Goal: Task Accomplishment & Management: Manage account settings

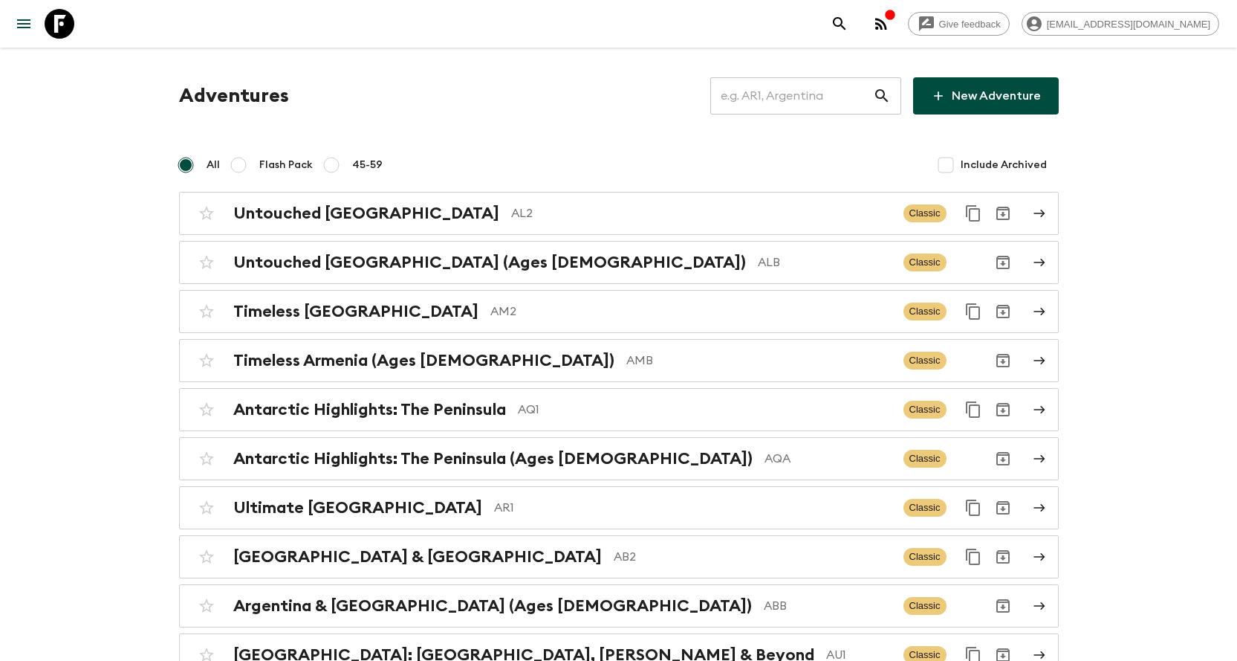
click at [772, 89] on input "text" at bounding box center [791, 96] width 163 height 42
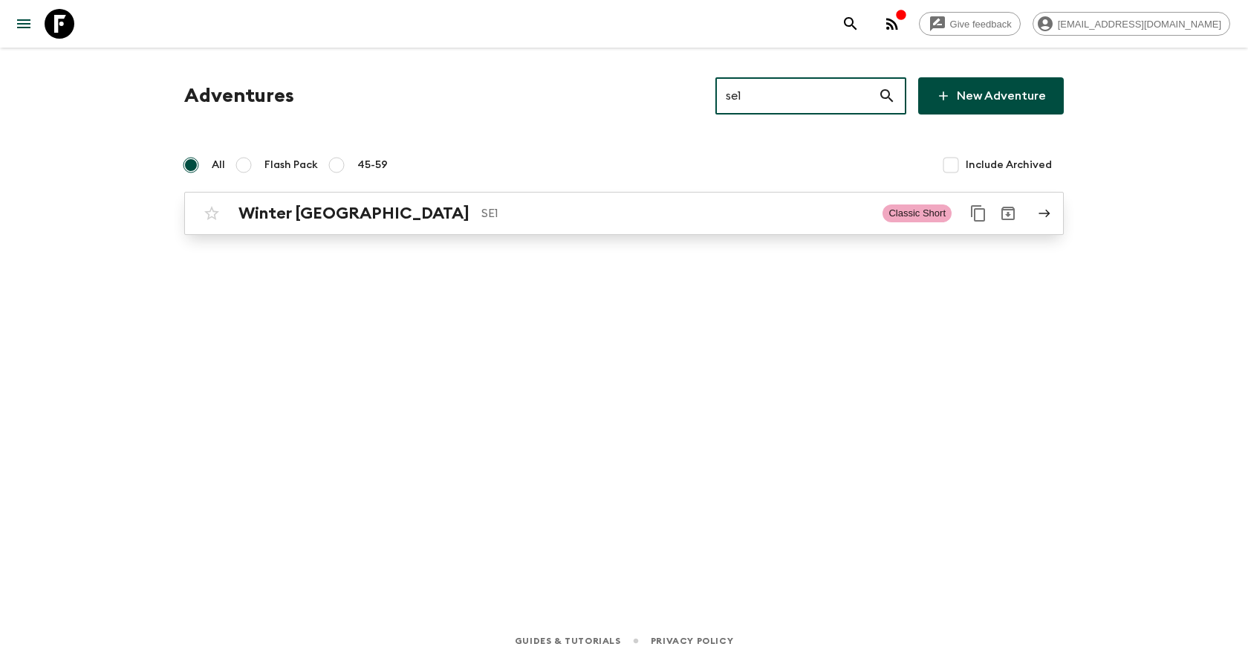
type input "se1"
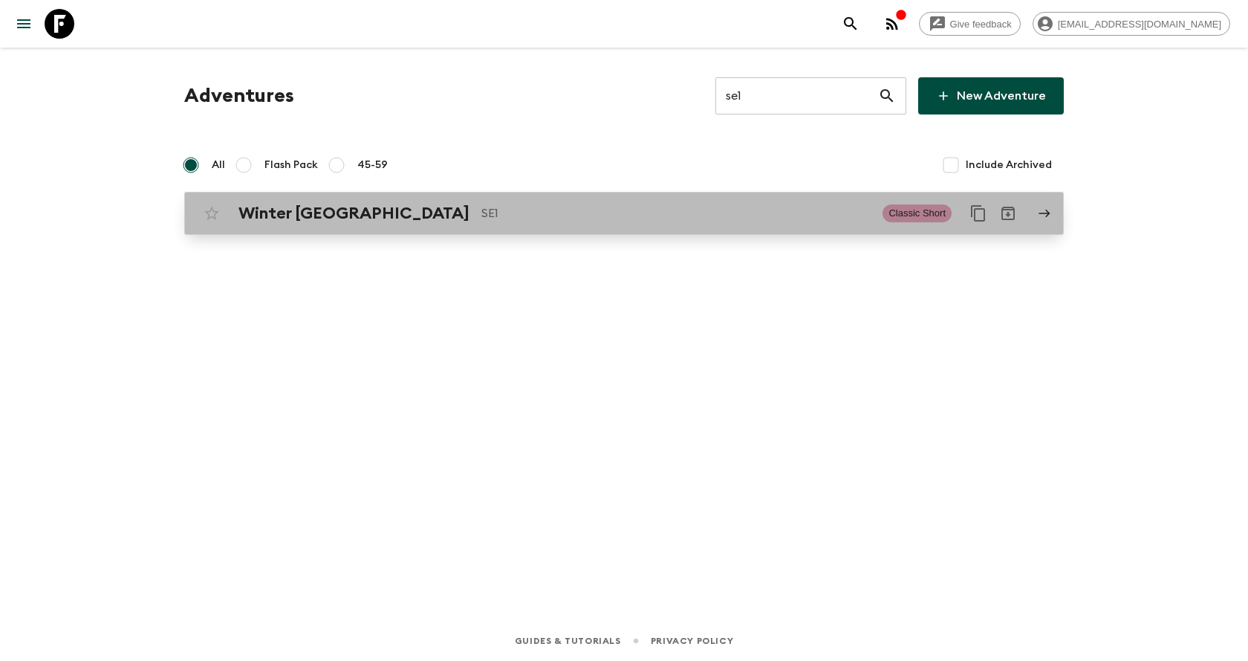
click at [696, 215] on p "SE1" at bounding box center [676, 213] width 389 height 18
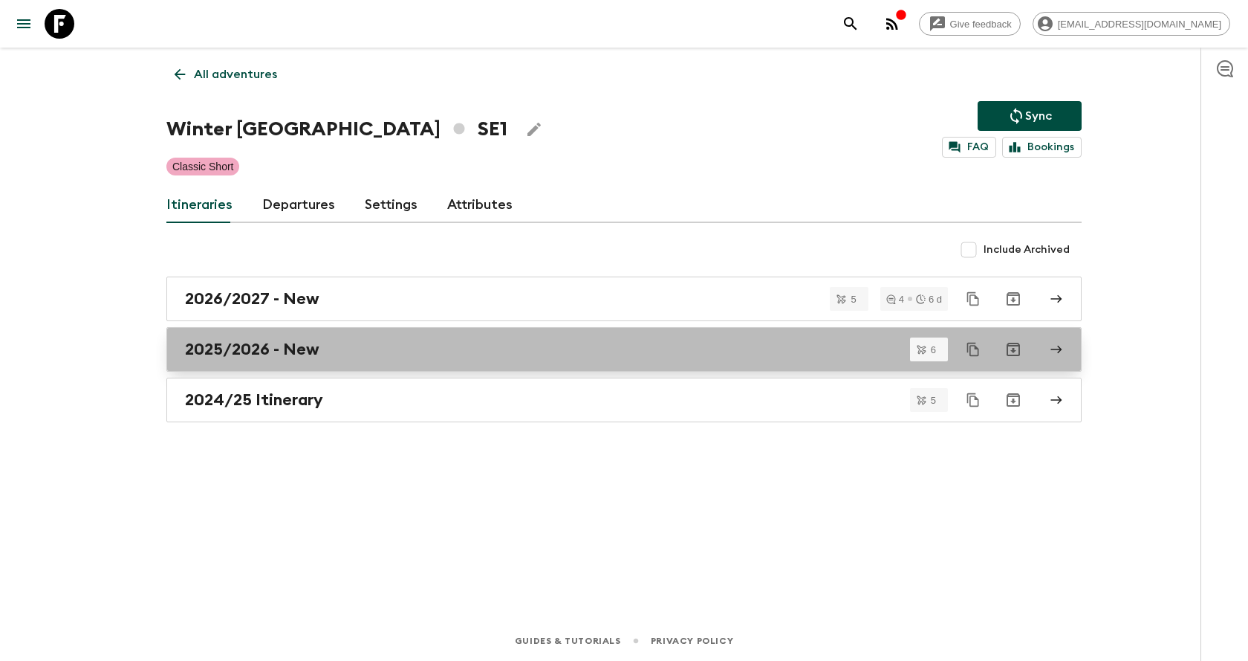
click at [352, 357] on div "2025/2026 - New" at bounding box center [610, 349] width 850 height 19
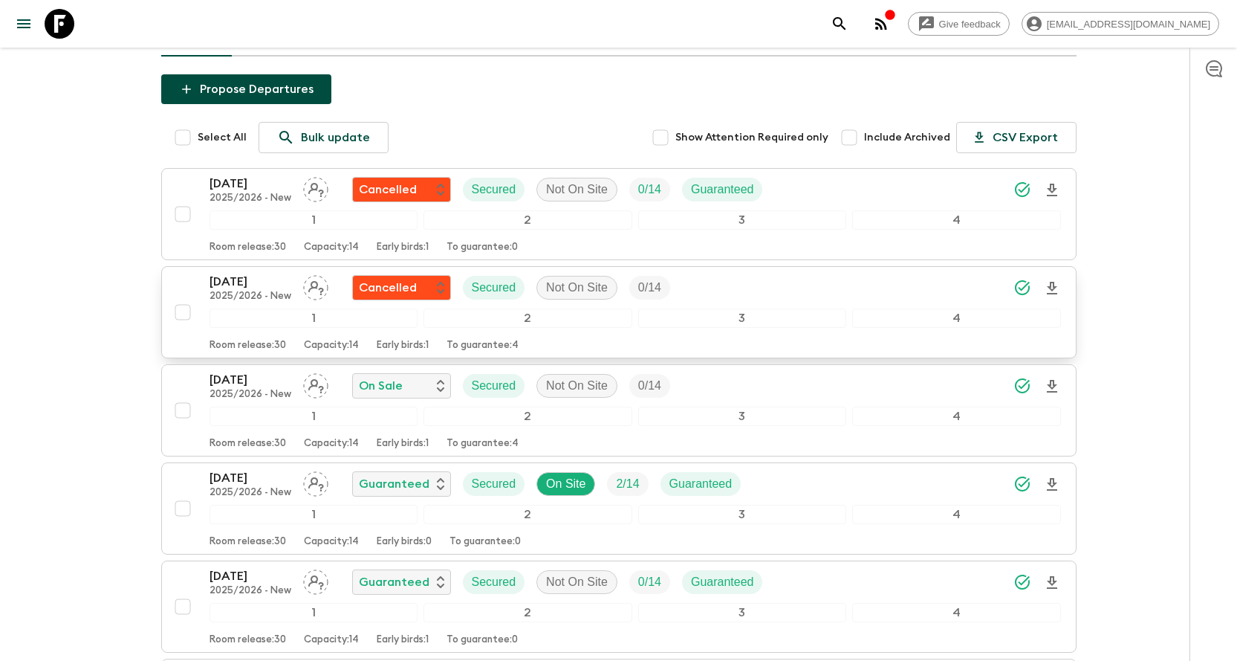
scroll to position [149, 0]
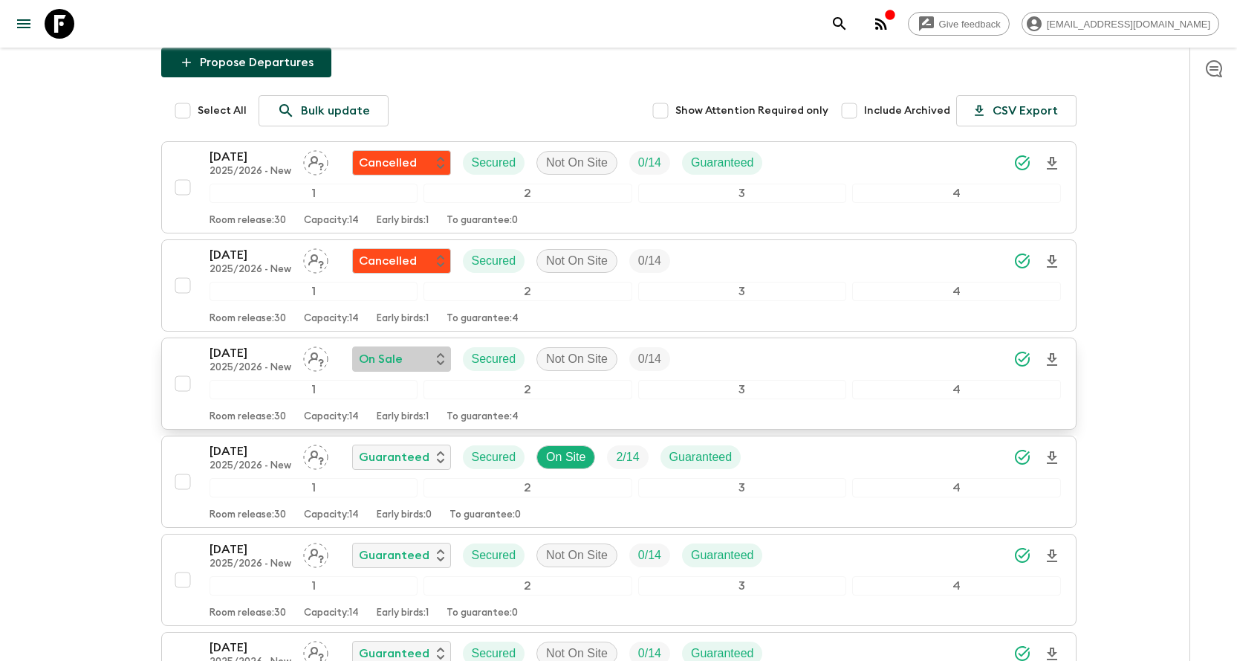
click at [399, 363] on p "On Sale" at bounding box center [381, 359] width 44 height 18
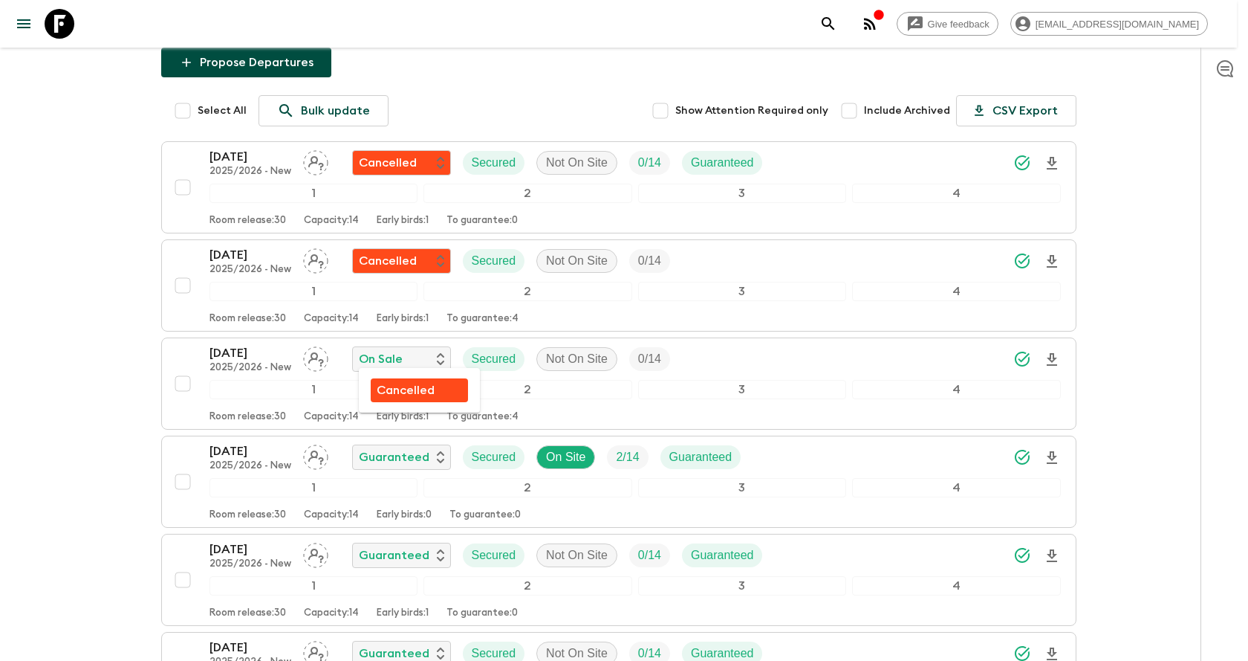
click at [394, 394] on p "Cancelled" at bounding box center [406, 390] width 58 height 18
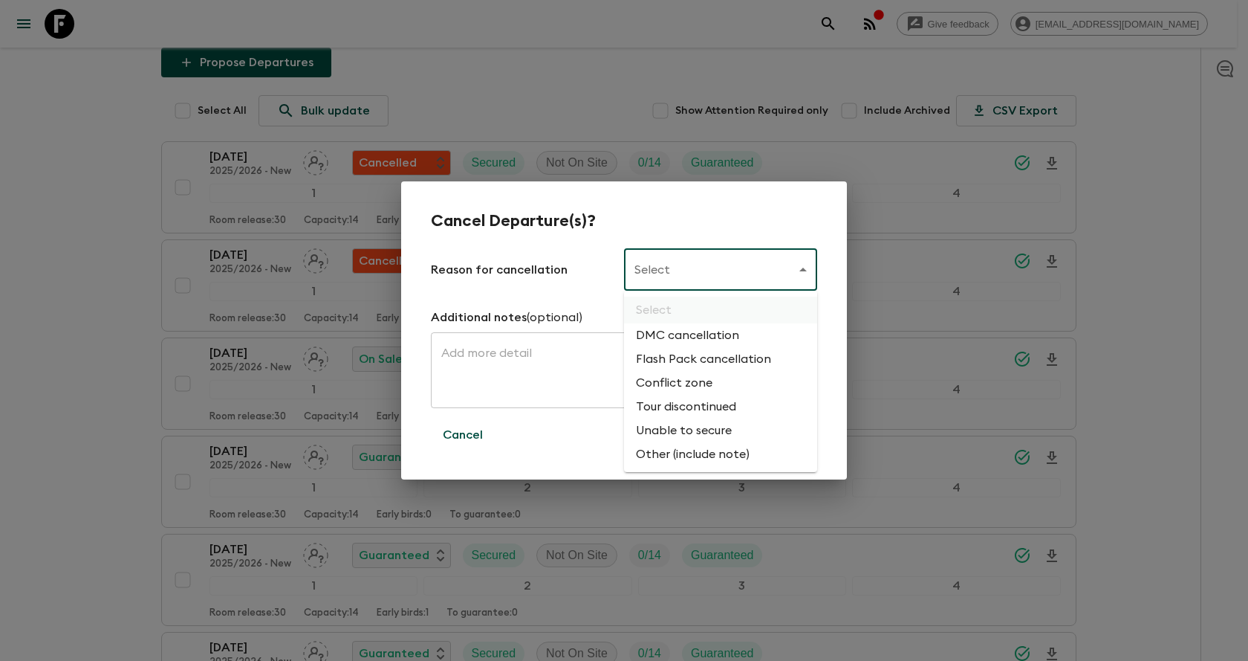
click at [723, 256] on body "Give feedback [EMAIL_ADDRESS][DOMAIN_NAME] All itineraries Winter [GEOGRAPHIC_D…" at bounding box center [624, 355] width 1248 height 1008
click at [709, 360] on li "Flash Pack cancellation" at bounding box center [720, 359] width 193 height 24
type input "FLASHPACK_CANCELLATION"
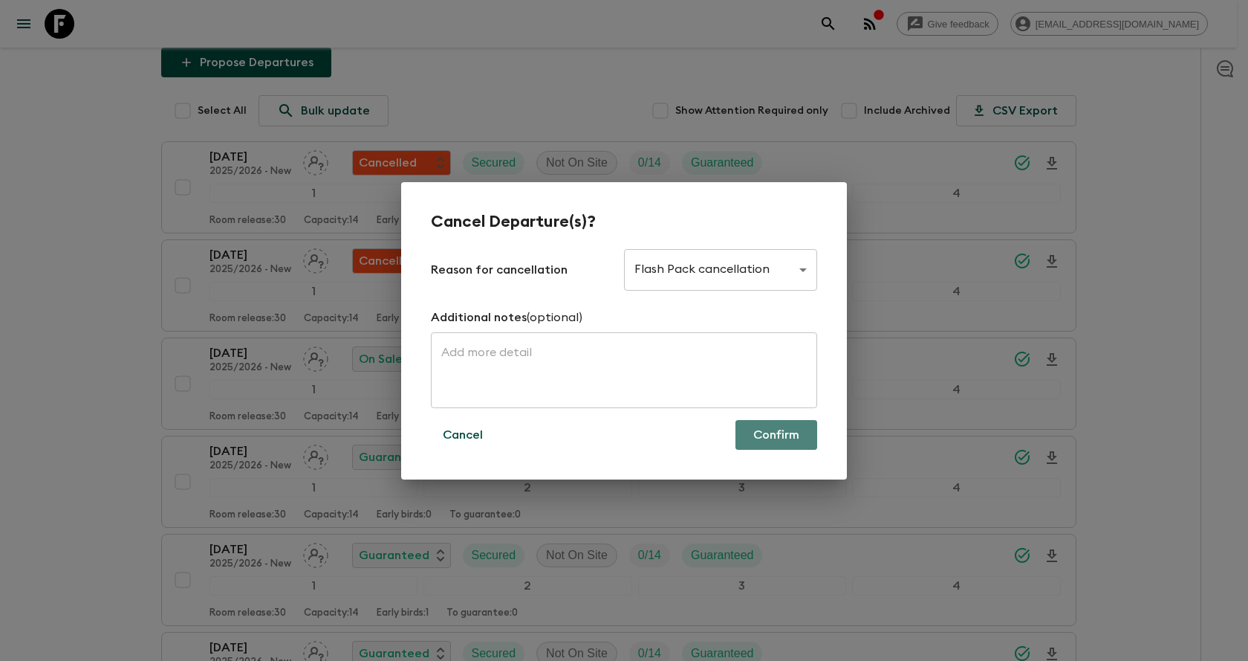
click at [784, 435] on button "Confirm" at bounding box center [777, 435] width 82 height 30
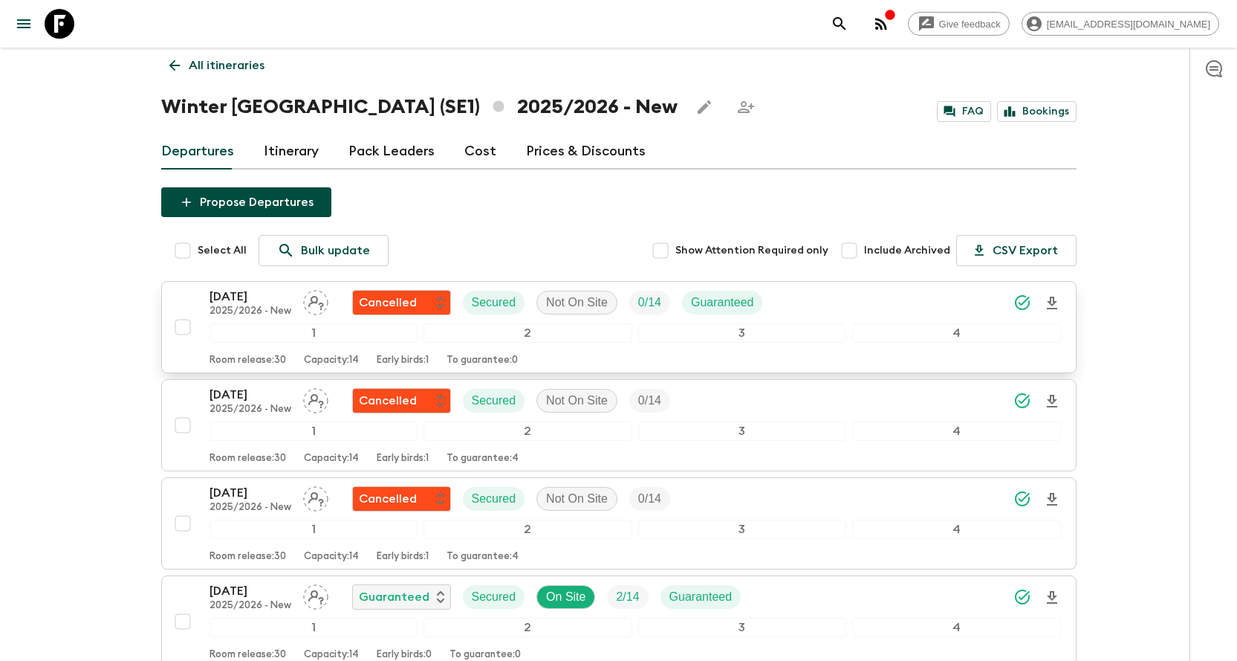
scroll to position [0, 0]
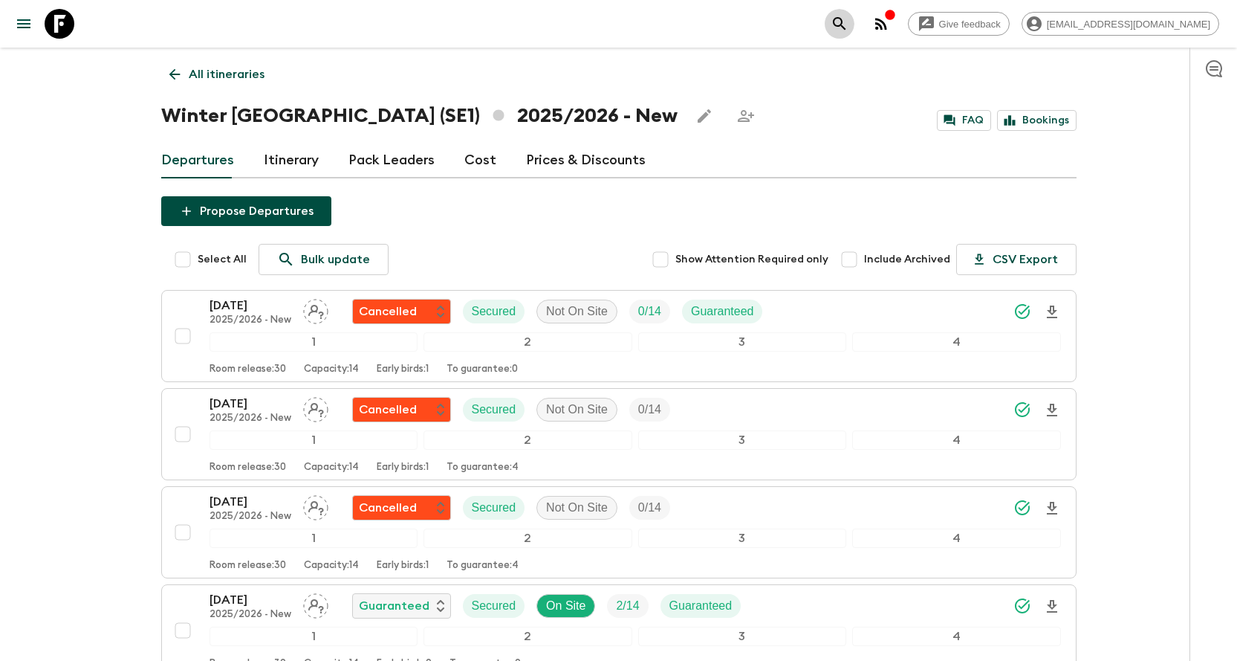
click at [849, 16] on icon "search adventures" at bounding box center [840, 24] width 18 height 18
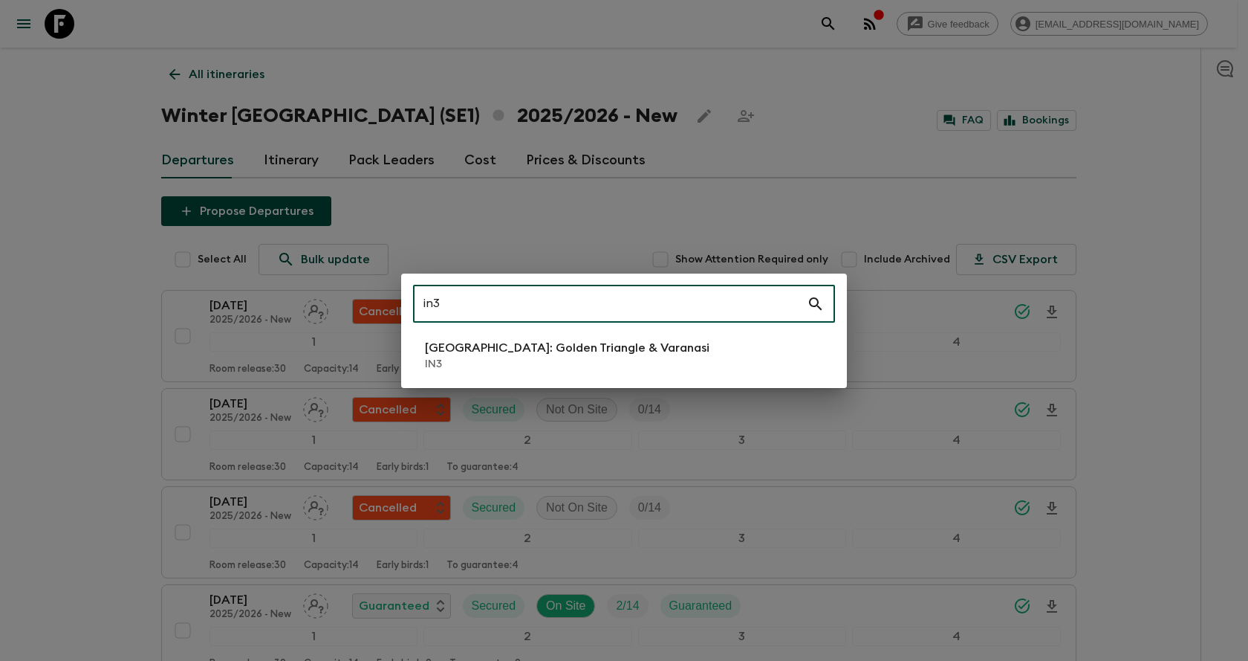
type input "in3"
click at [655, 355] on li "[GEOGRAPHIC_DATA]: Golden Triangle & [GEOGRAPHIC_DATA] IN3" at bounding box center [624, 355] width 422 height 42
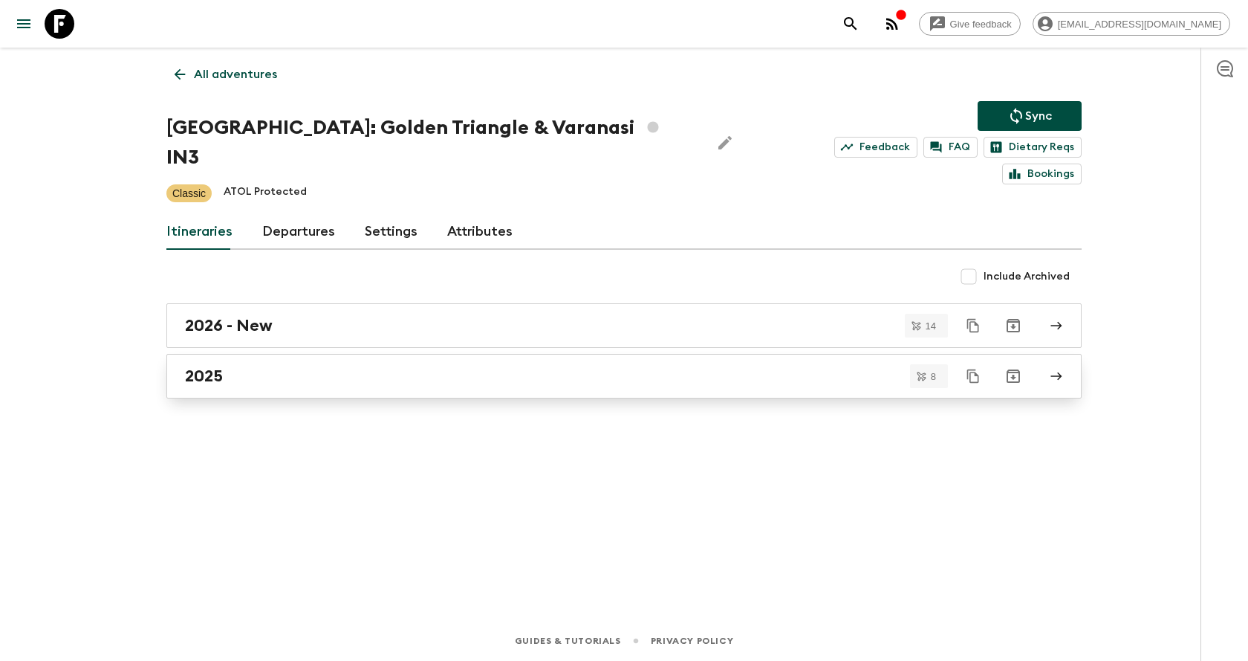
click at [299, 354] on link "2025" at bounding box center [624, 376] width 916 height 45
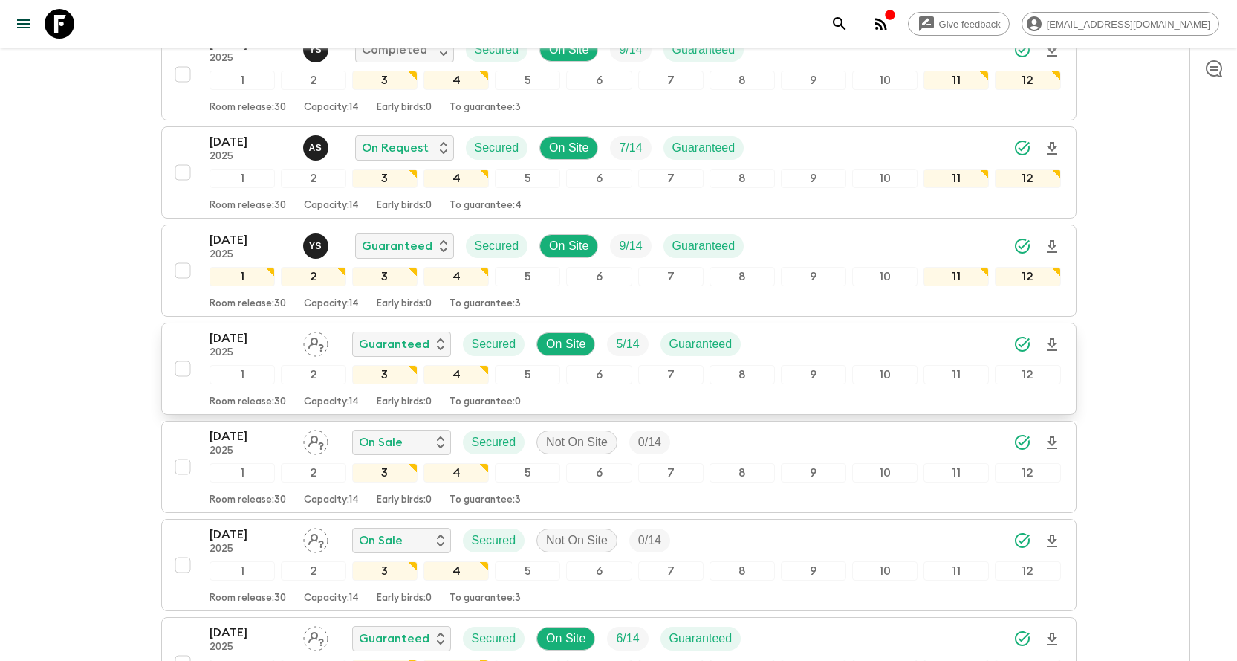
scroll to position [372, 0]
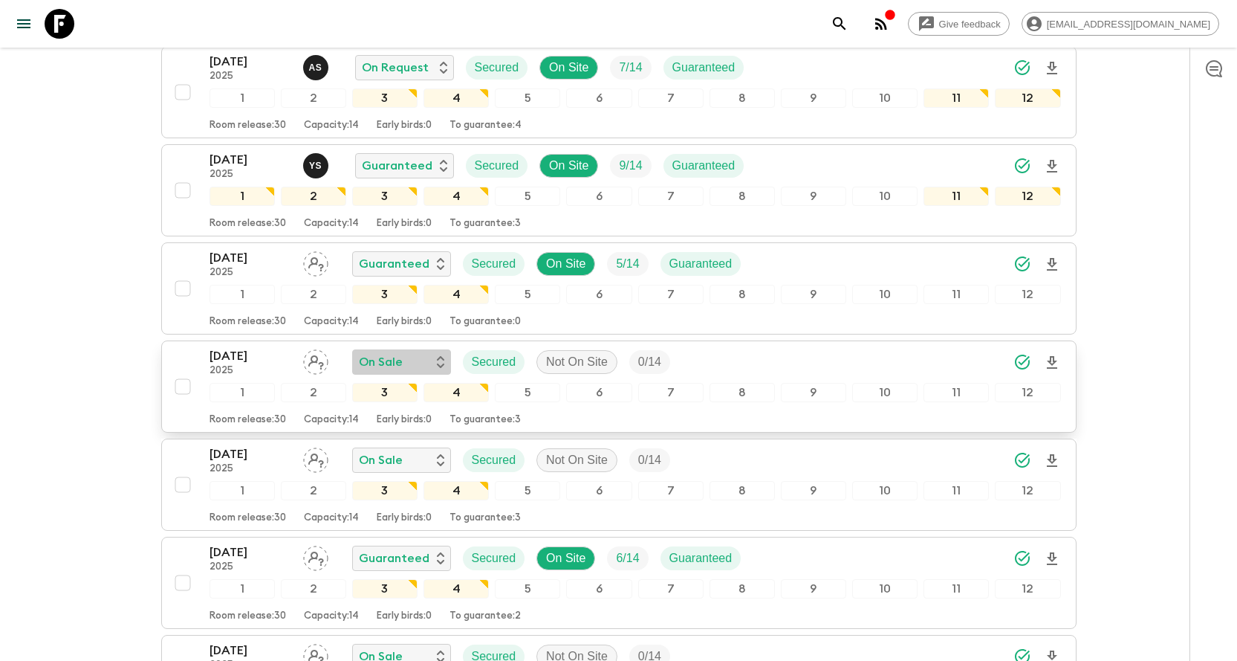
click at [422, 349] on div "On Sale" at bounding box center [401, 361] width 99 height 25
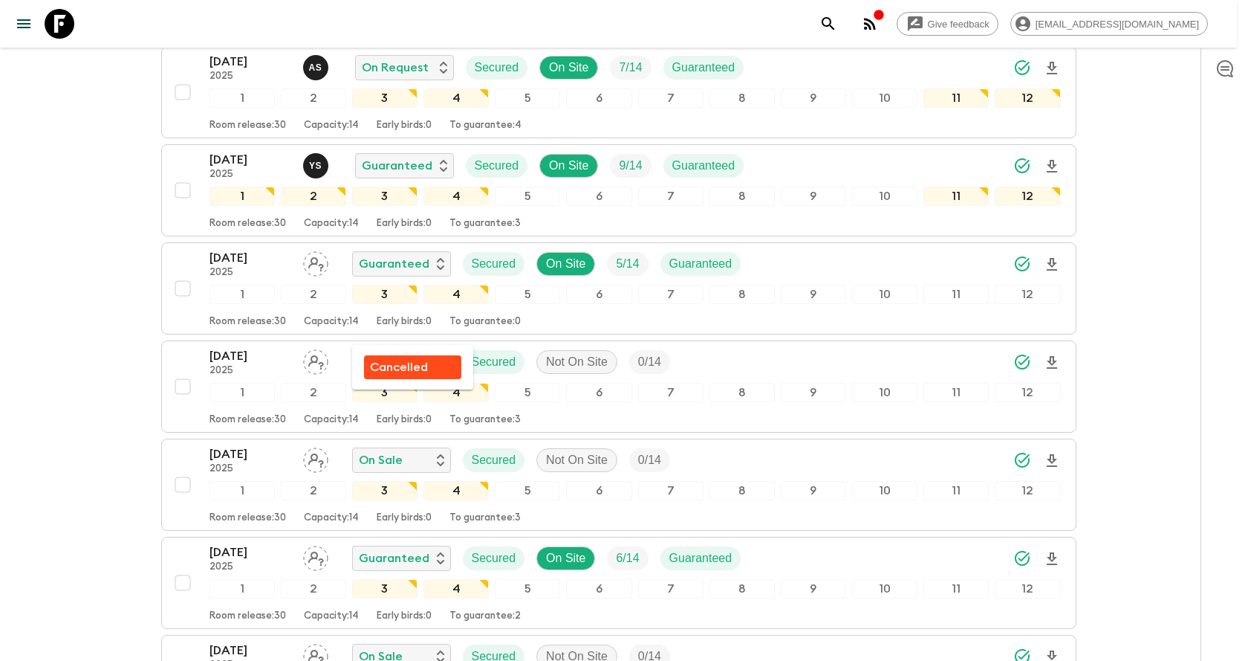
click at [74, 282] on div at bounding box center [624, 330] width 1248 height 661
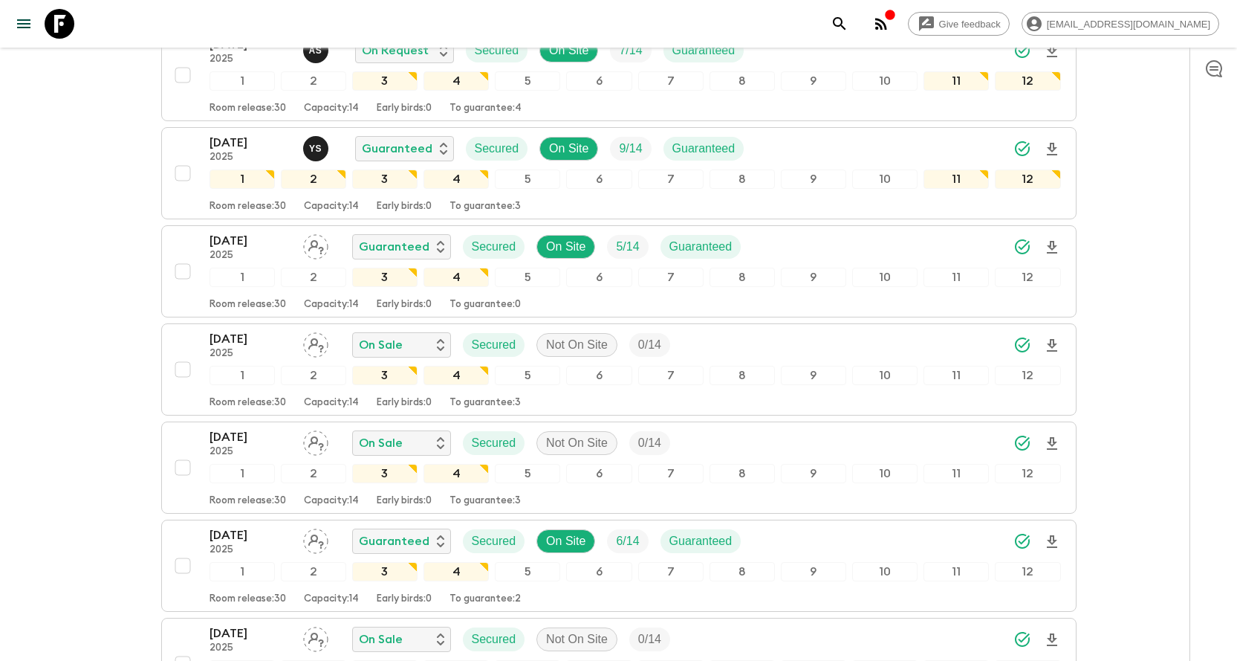
scroll to position [520, 0]
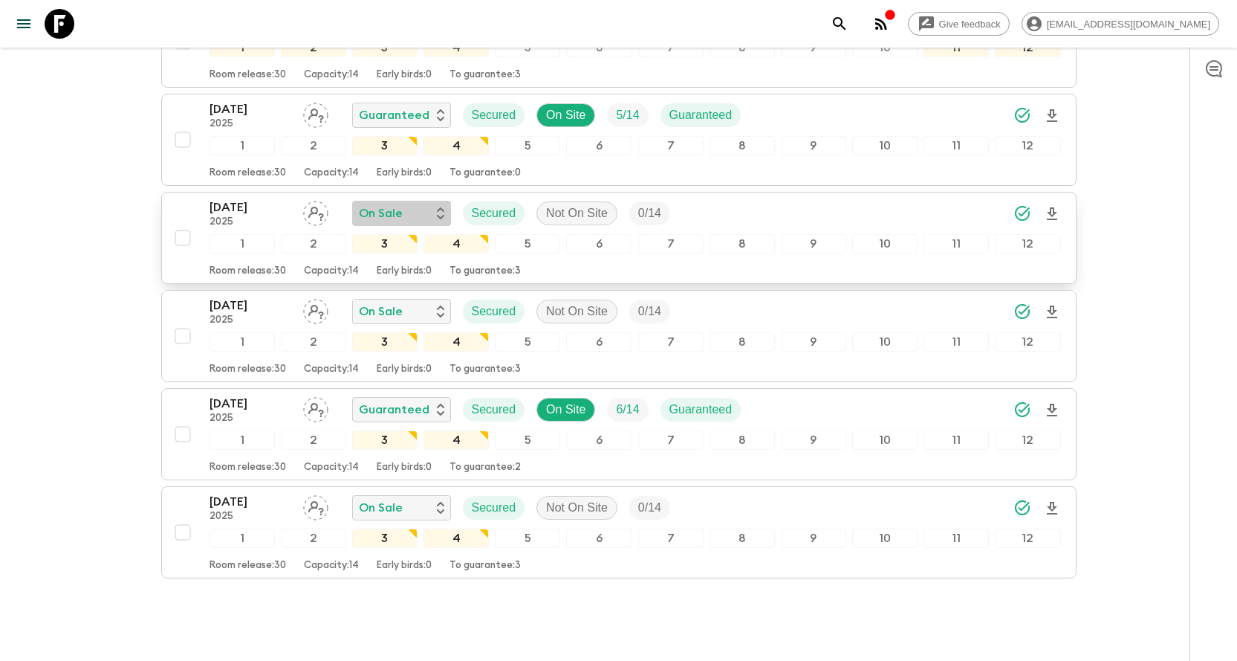
click at [410, 204] on div "On Sale" at bounding box center [401, 213] width 85 height 18
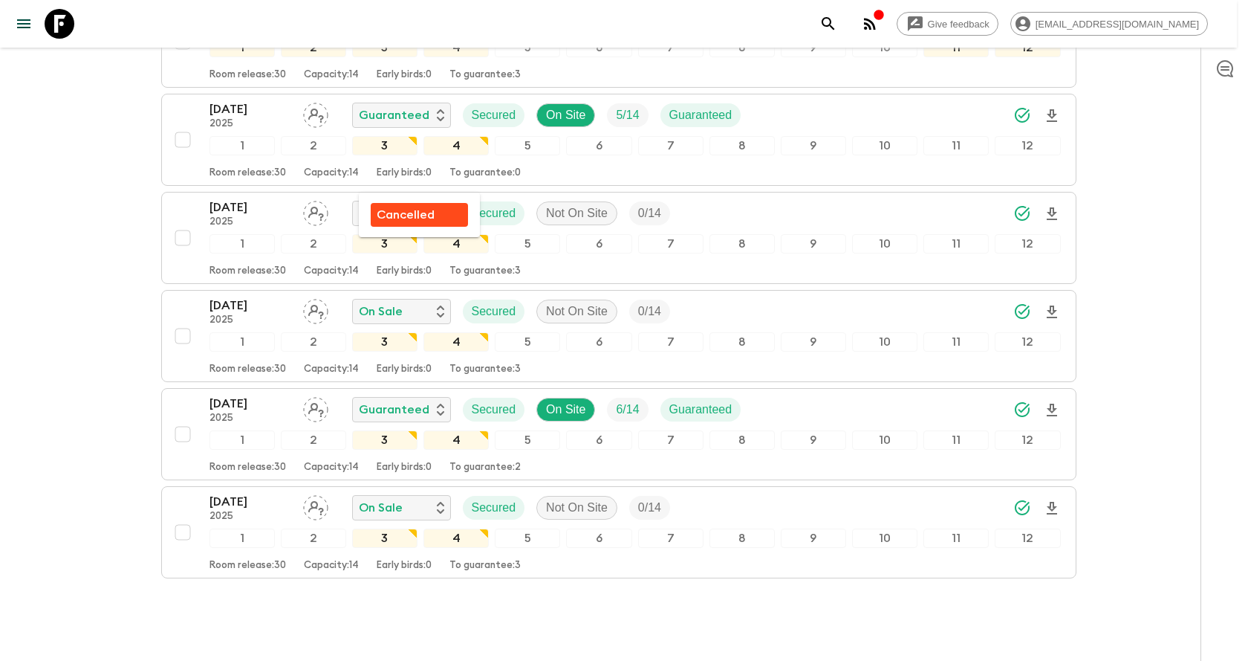
click at [435, 218] on div "Cancelled" at bounding box center [419, 215] width 85 height 18
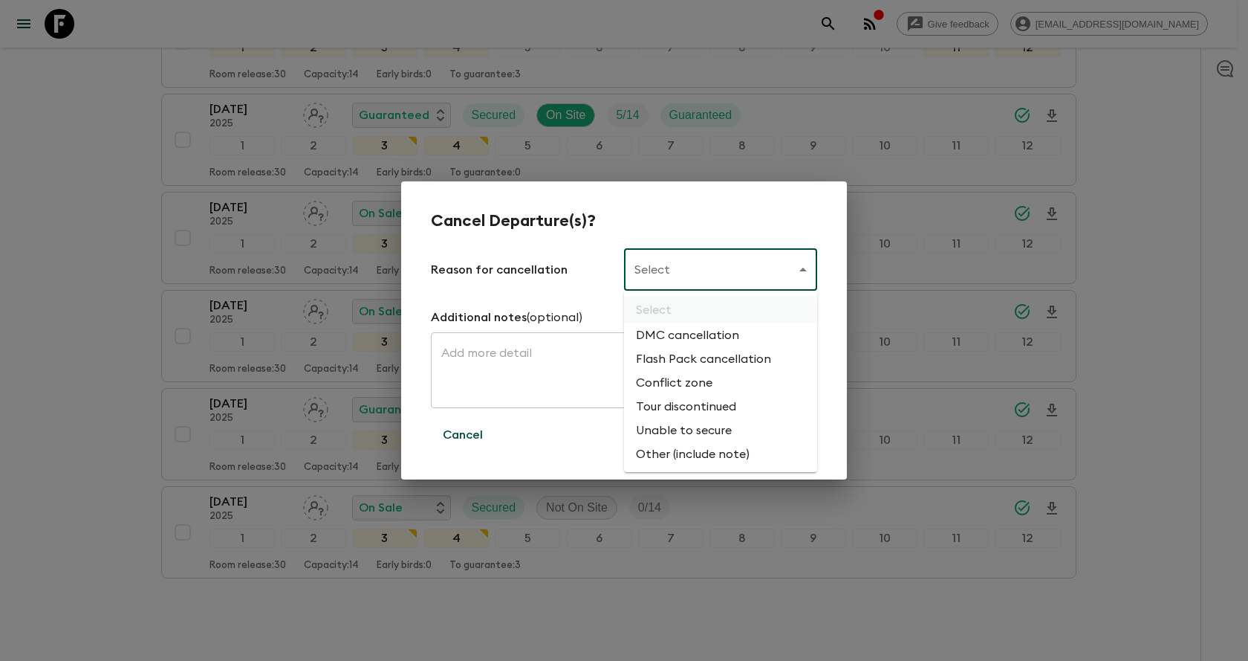
click at [716, 273] on body "Give feedback [EMAIL_ADDRESS][DOMAIN_NAME] All itineraries [GEOGRAPHIC_DATA]: G…" at bounding box center [624, 97] width 1248 height 1234
click at [686, 349] on li "Flash Pack cancellation" at bounding box center [720, 359] width 193 height 24
type input "FLASHPACK_CANCELLATION"
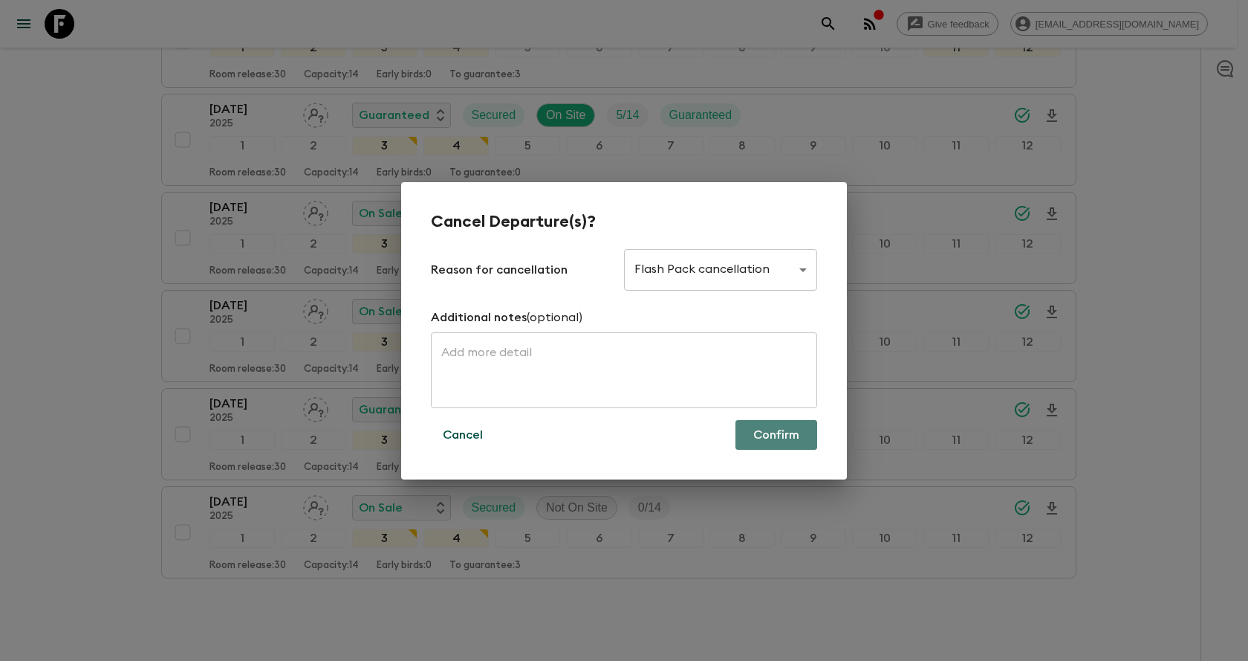
click at [766, 432] on button "Confirm" at bounding box center [777, 435] width 82 height 30
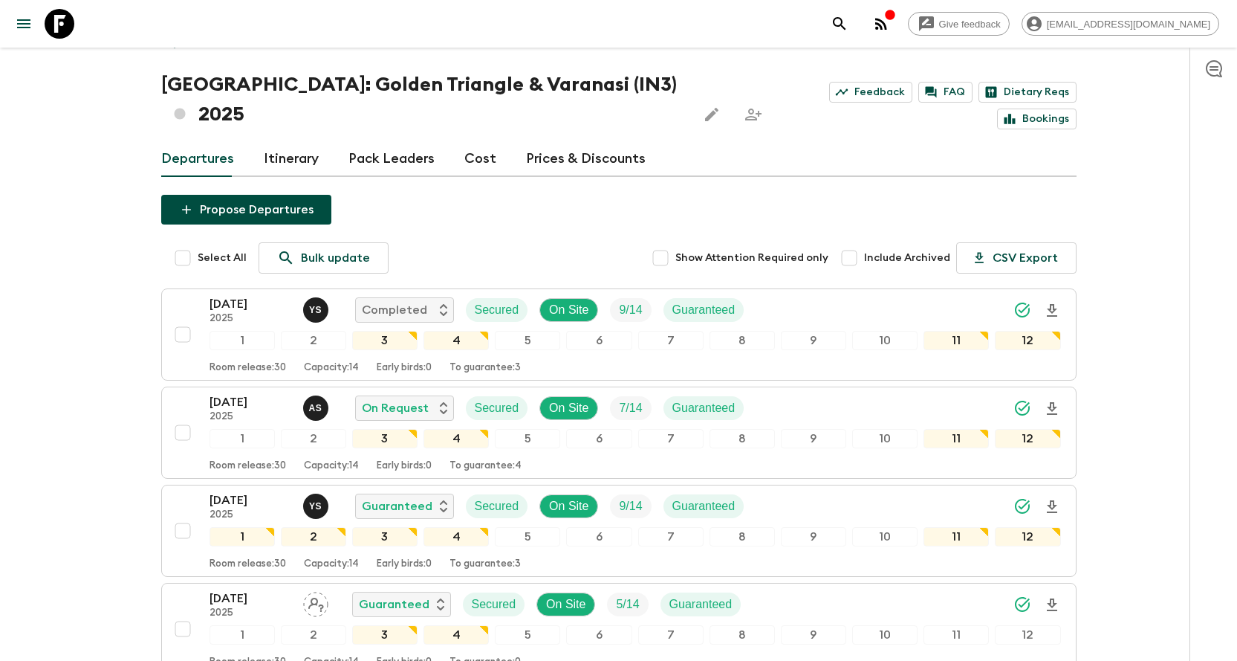
scroll to position [0, 0]
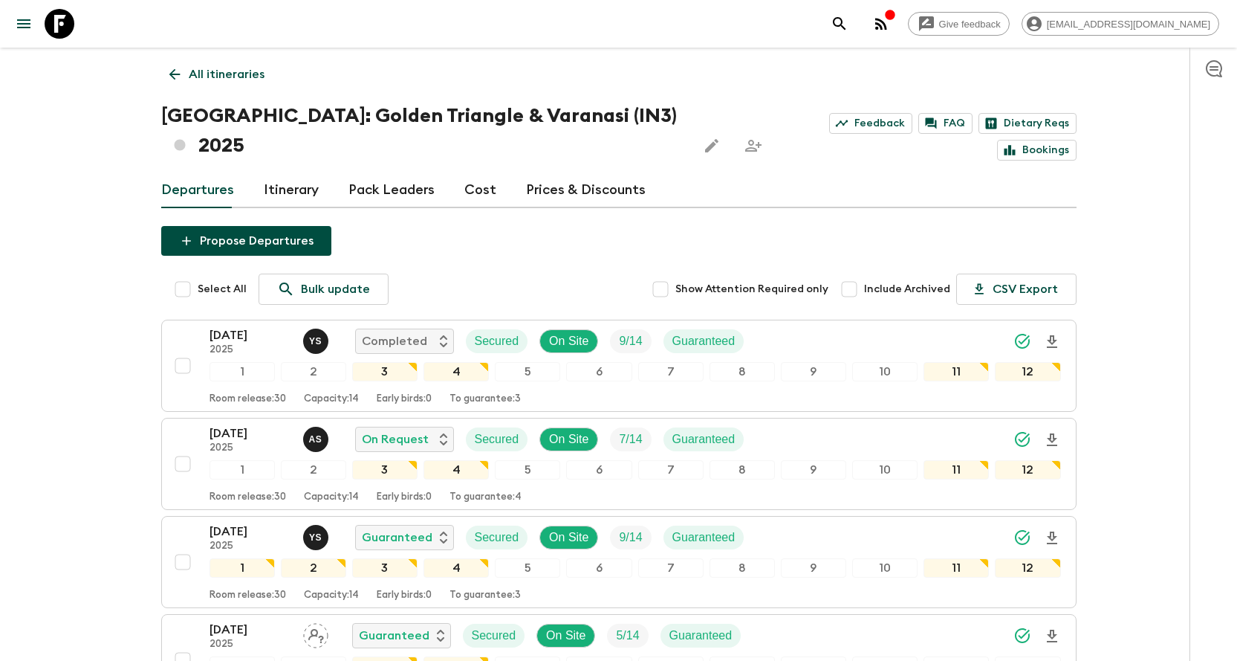
click at [849, 18] on icon "search adventures" at bounding box center [840, 24] width 18 height 18
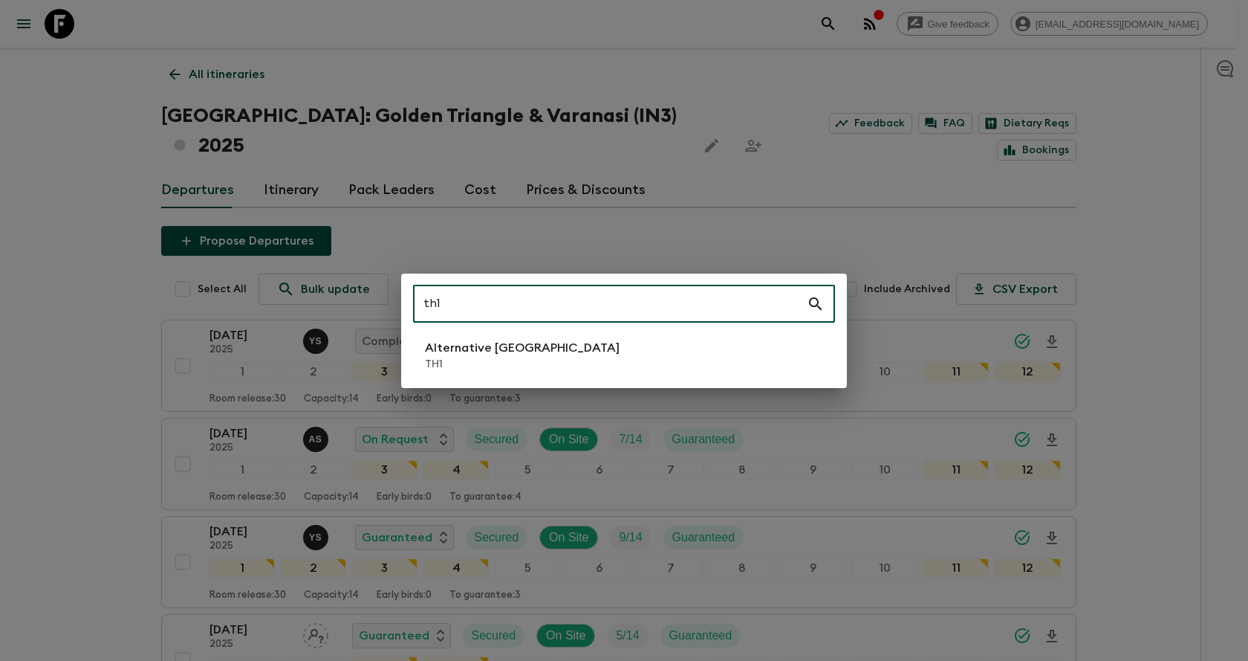
type input "th1"
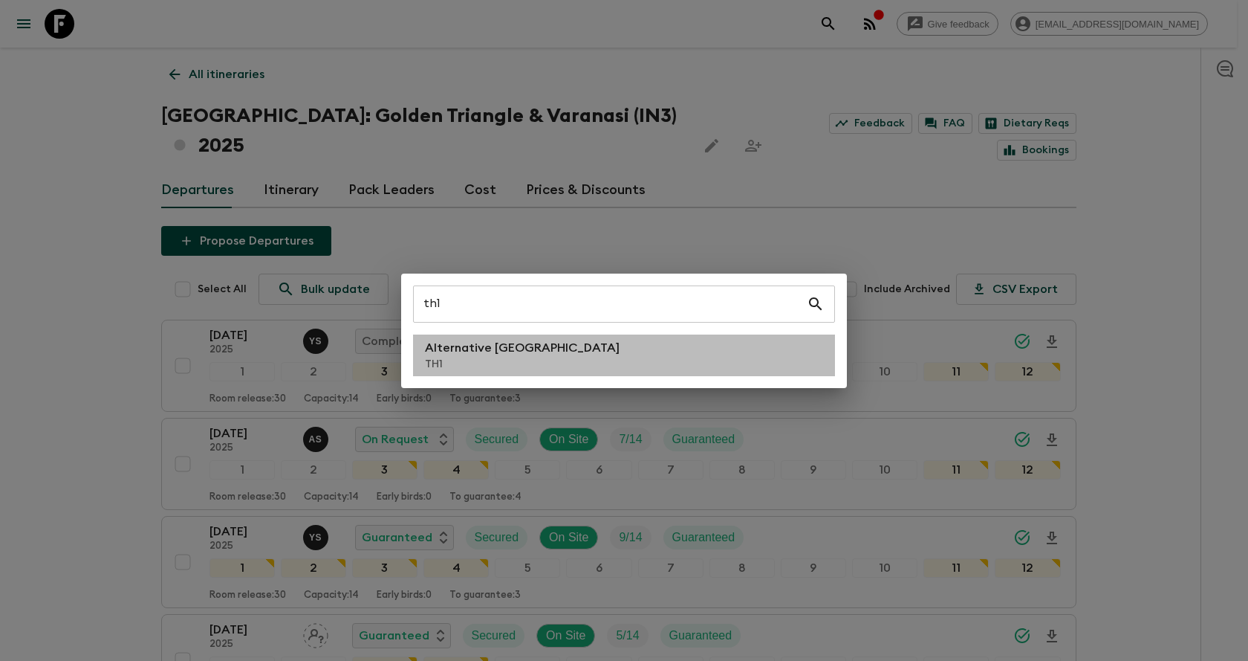
click at [639, 372] on li "Alternative [GEOGRAPHIC_DATA] TH1" at bounding box center [624, 355] width 422 height 42
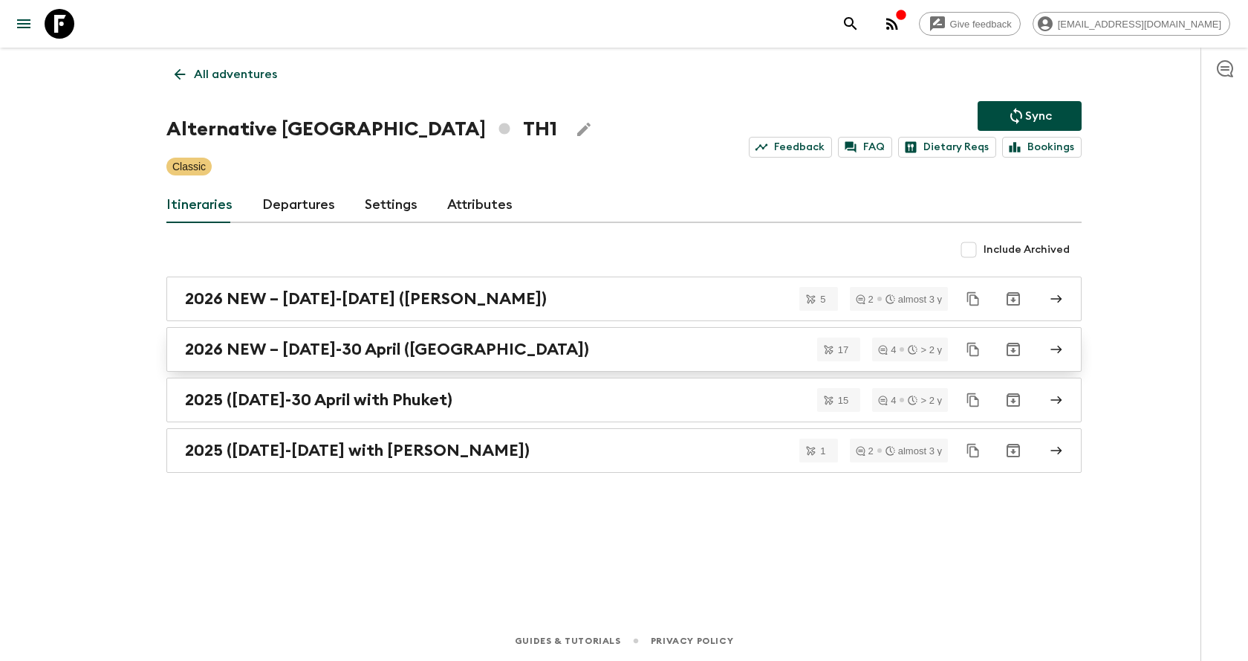
click at [430, 356] on h2 "2026 NEW – [DATE]-30 April ([GEOGRAPHIC_DATA])" at bounding box center [387, 349] width 404 height 19
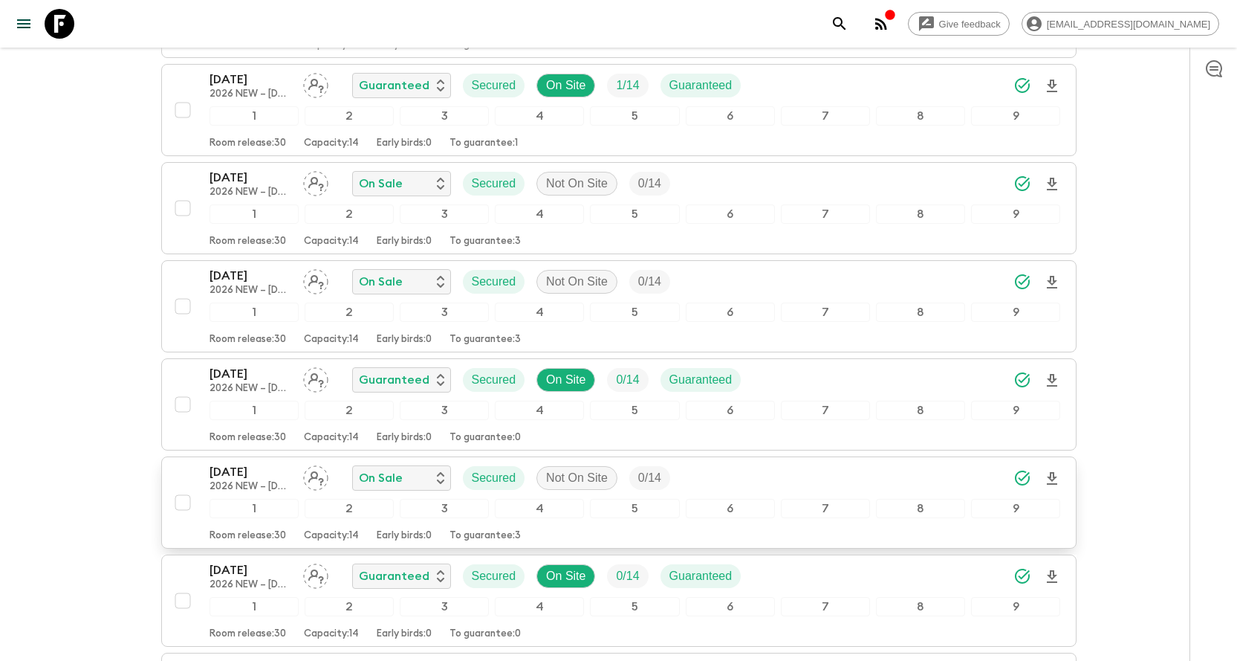
scroll to position [1456, 0]
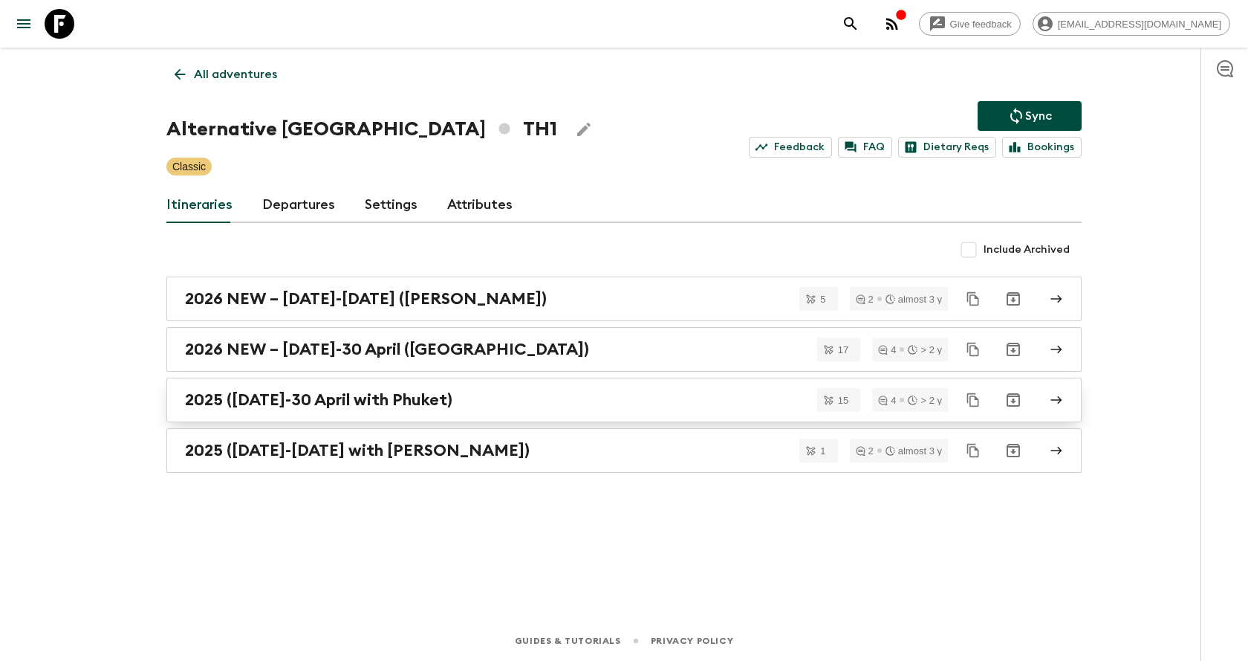
click at [427, 406] on h2 "2025 ([DATE]-30 April with Phuket)" at bounding box center [319, 399] width 268 height 19
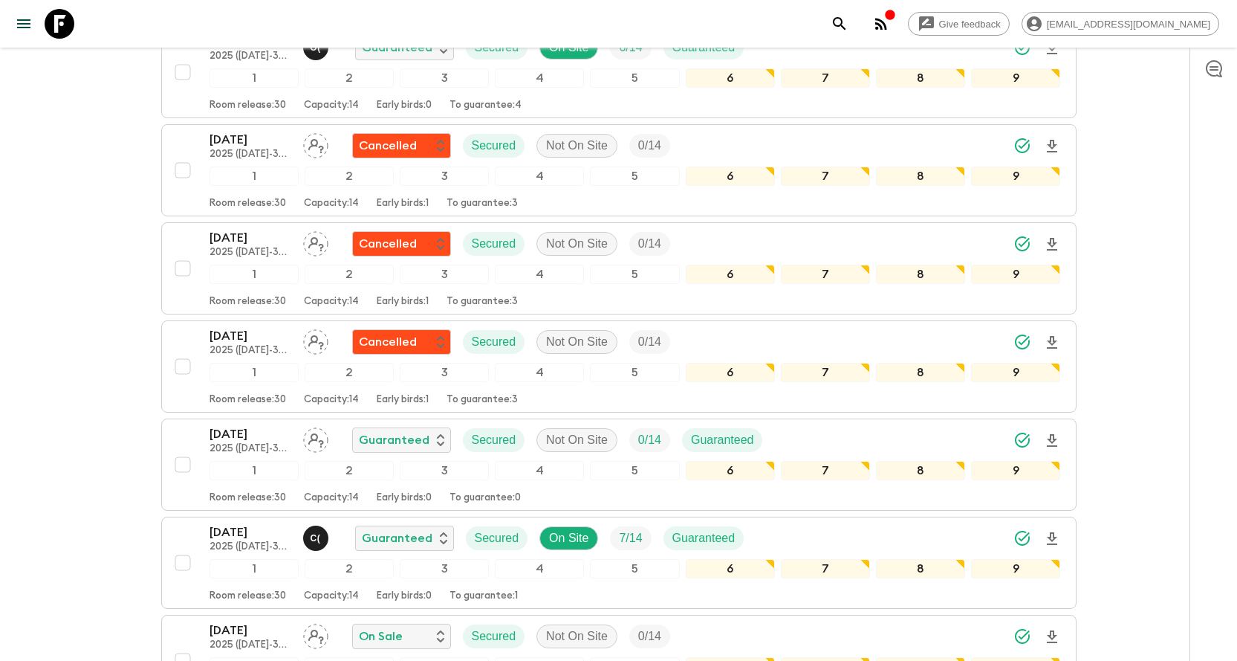
scroll to position [892, 0]
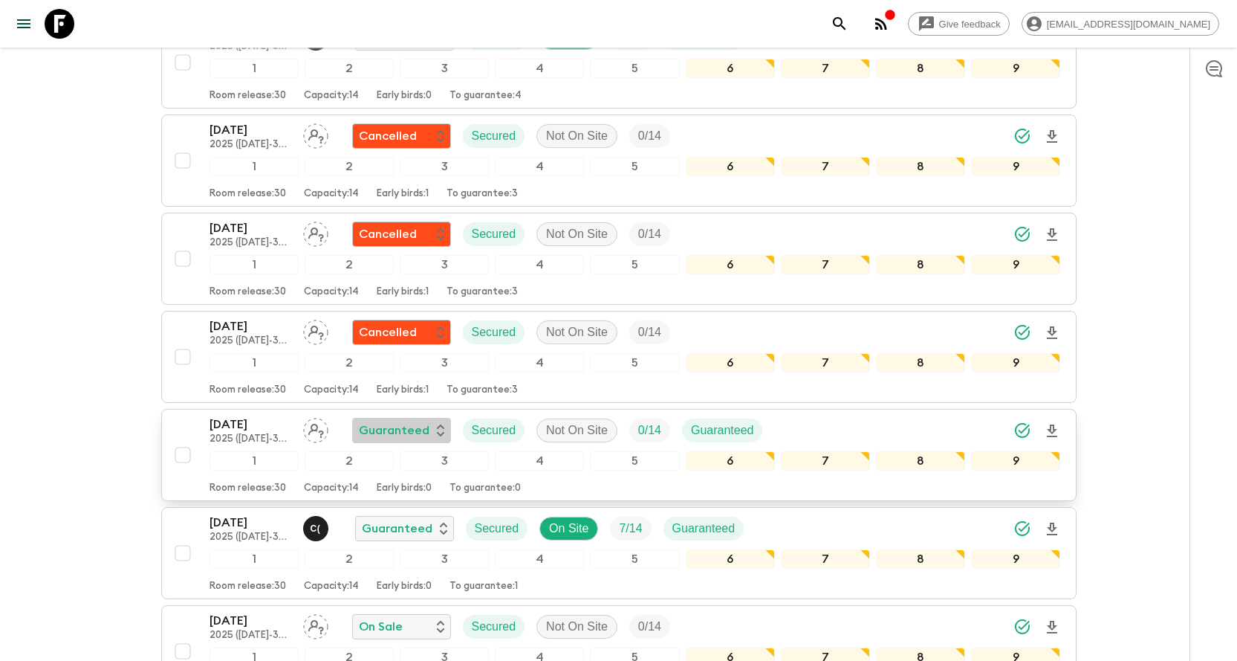
click at [374, 421] on p "Guaranteed" at bounding box center [394, 430] width 71 height 18
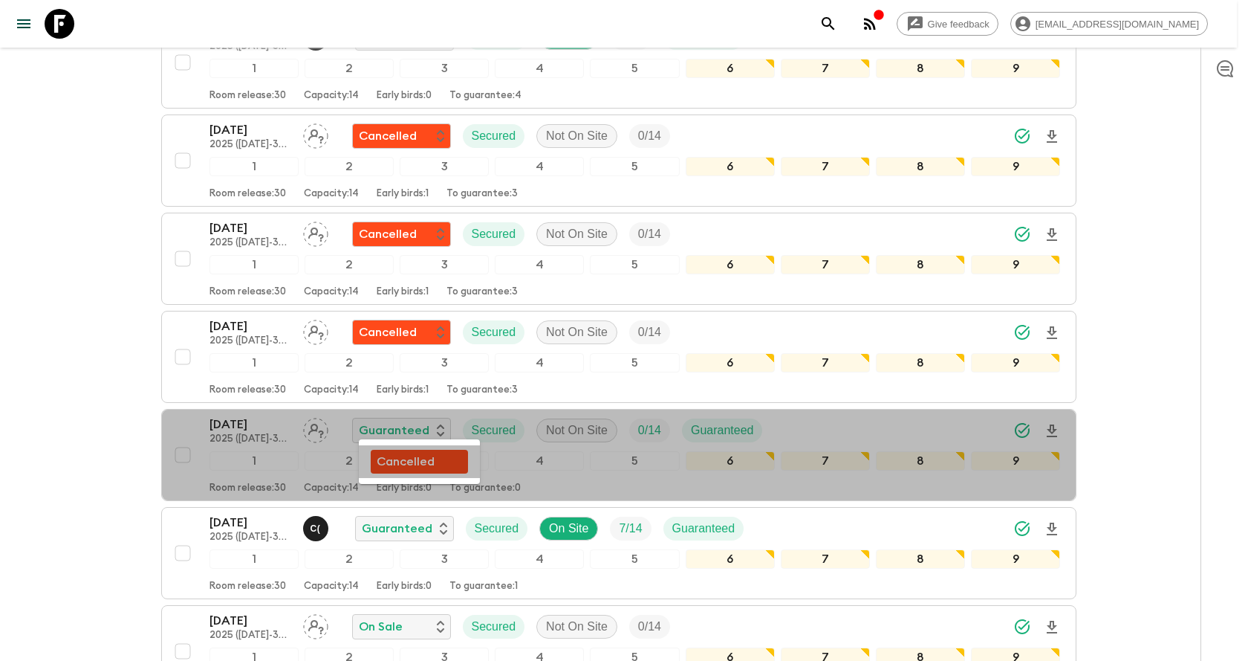
click at [437, 464] on div "Cancelled" at bounding box center [419, 462] width 85 height 18
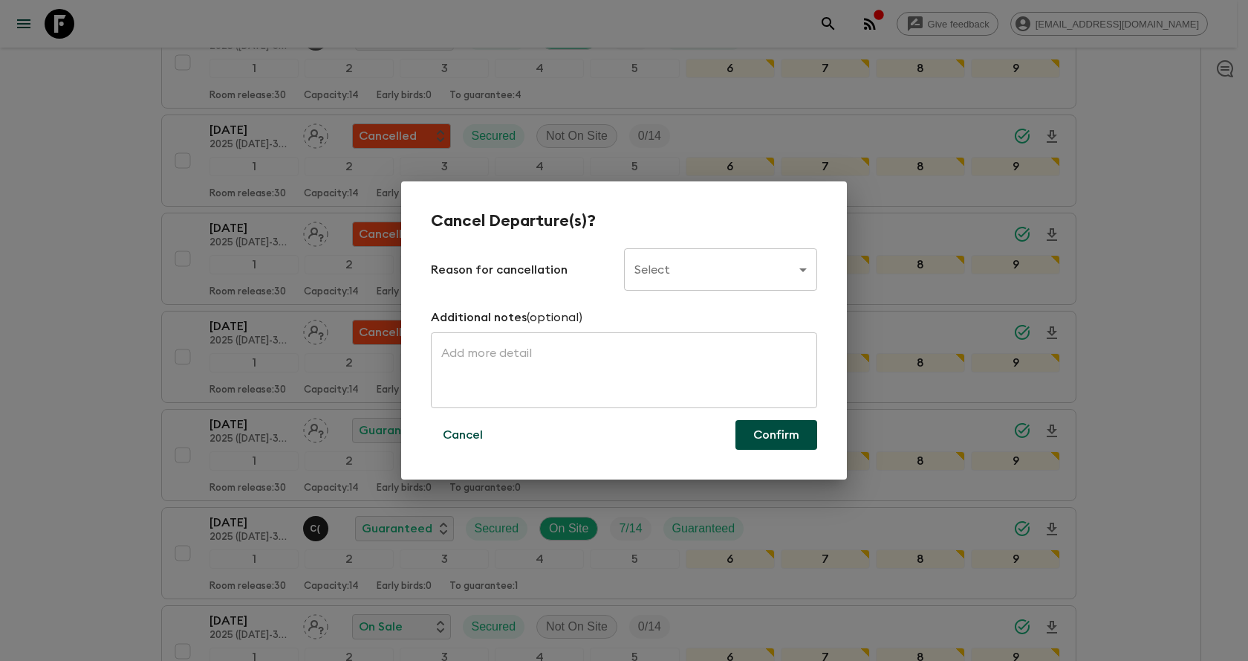
click at [710, 275] on body "Give feedback [EMAIL_ADDRESS][DOMAIN_NAME] All itineraries Alternative [GEOGRAP…" at bounding box center [624, 68] width 1248 height 1920
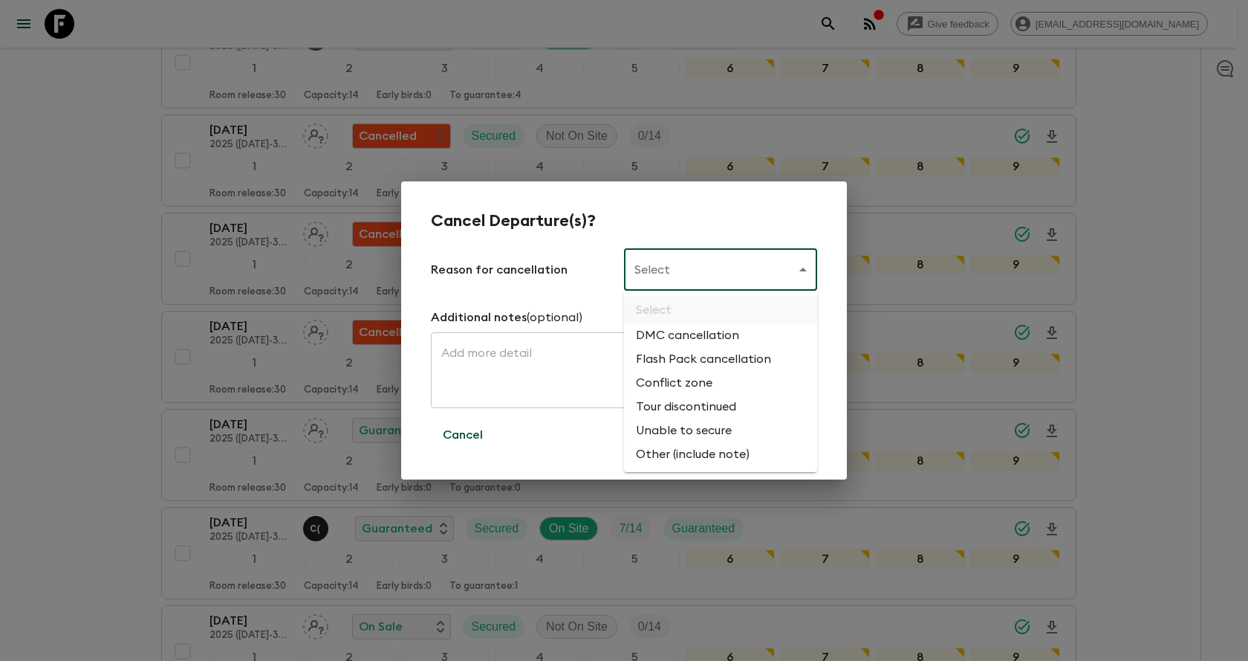
click at [676, 357] on li "Flash Pack cancellation" at bounding box center [720, 359] width 193 height 24
type input "FLASHPACK_CANCELLATION"
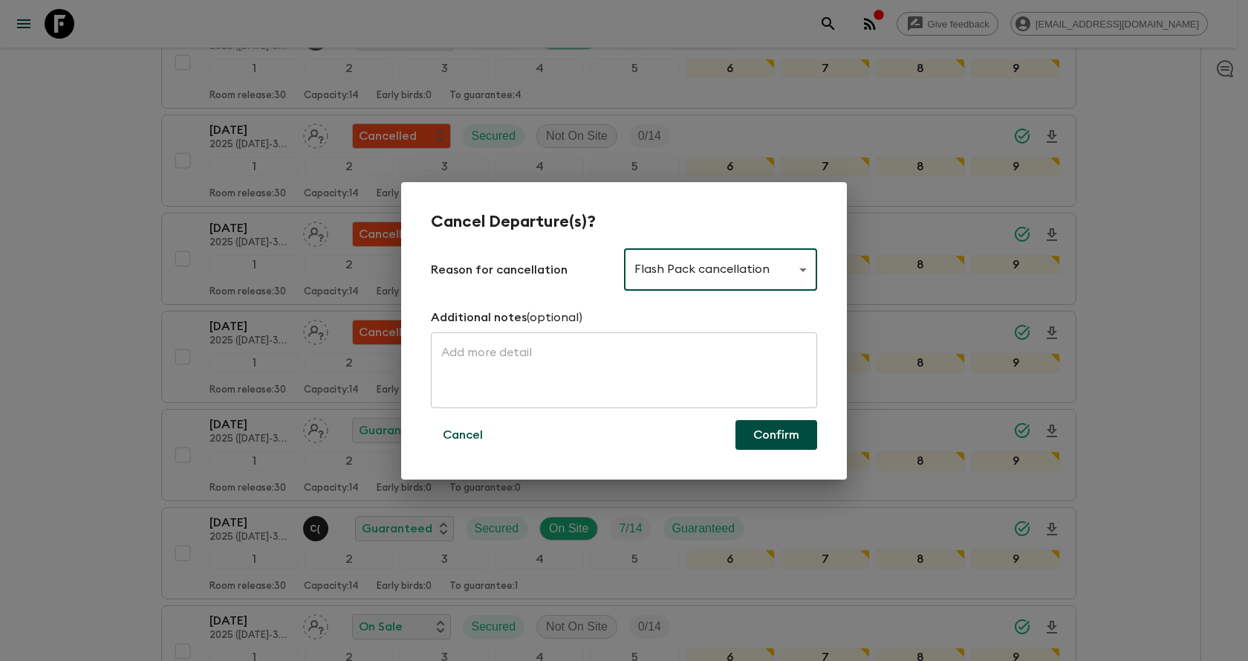
click at [769, 431] on button "Confirm" at bounding box center [777, 435] width 82 height 30
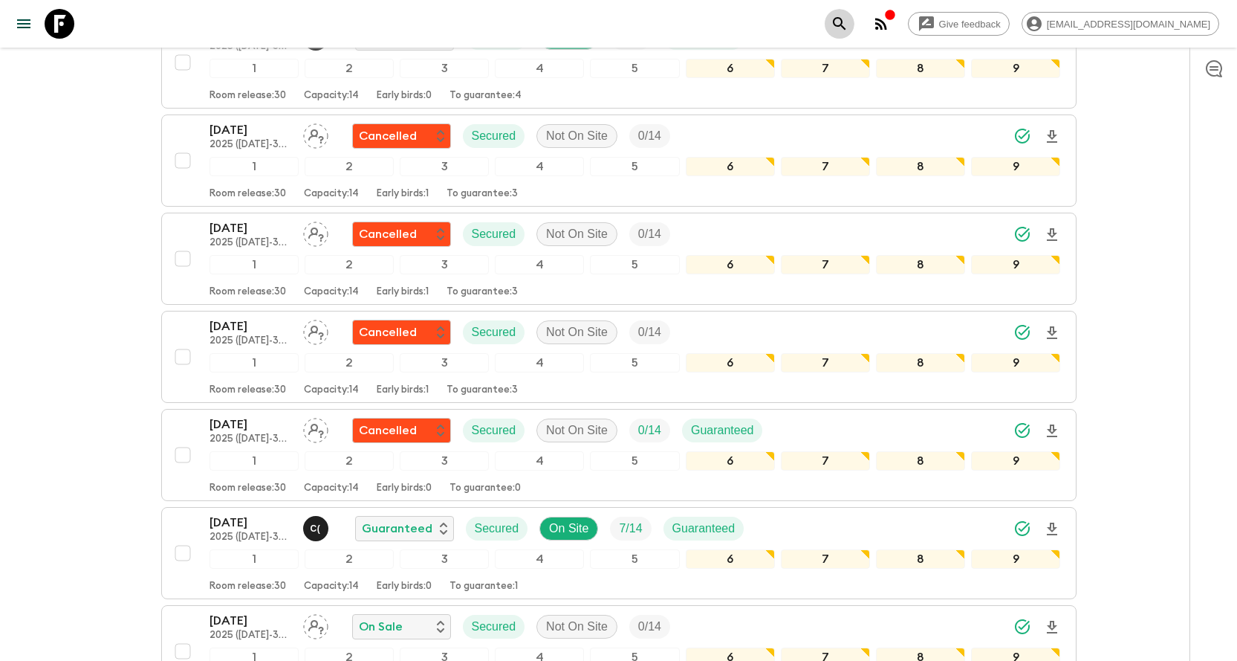
click at [849, 21] on icon "search adventures" at bounding box center [840, 24] width 18 height 18
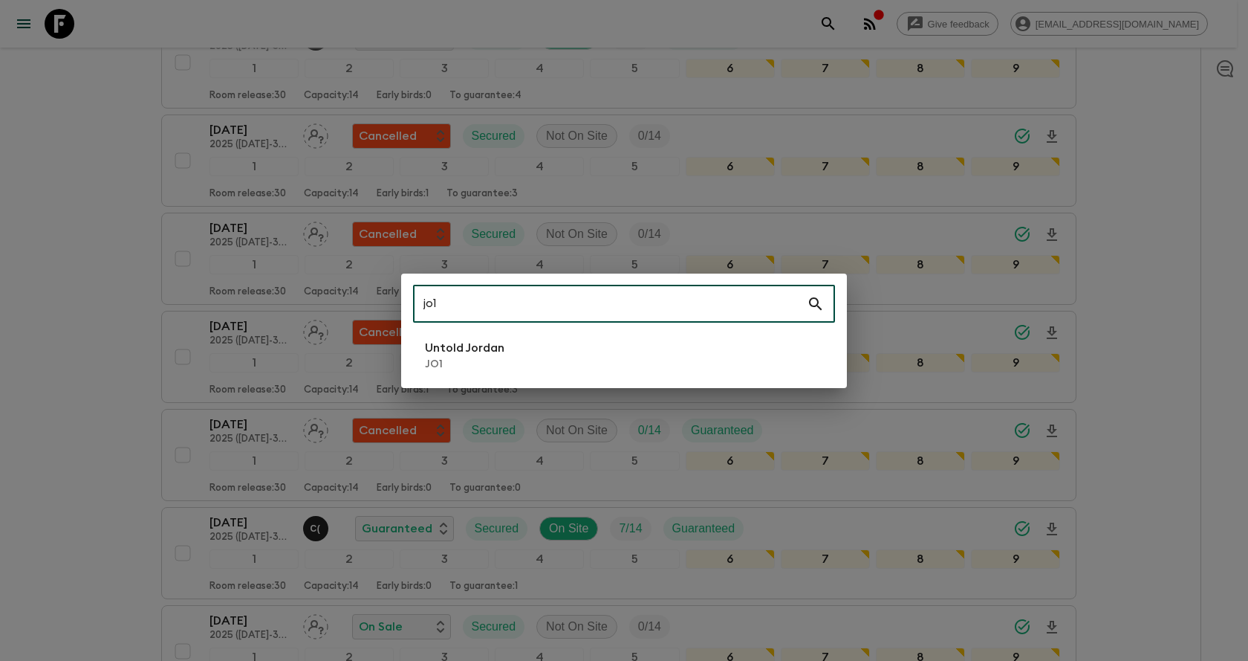
type input "jo1"
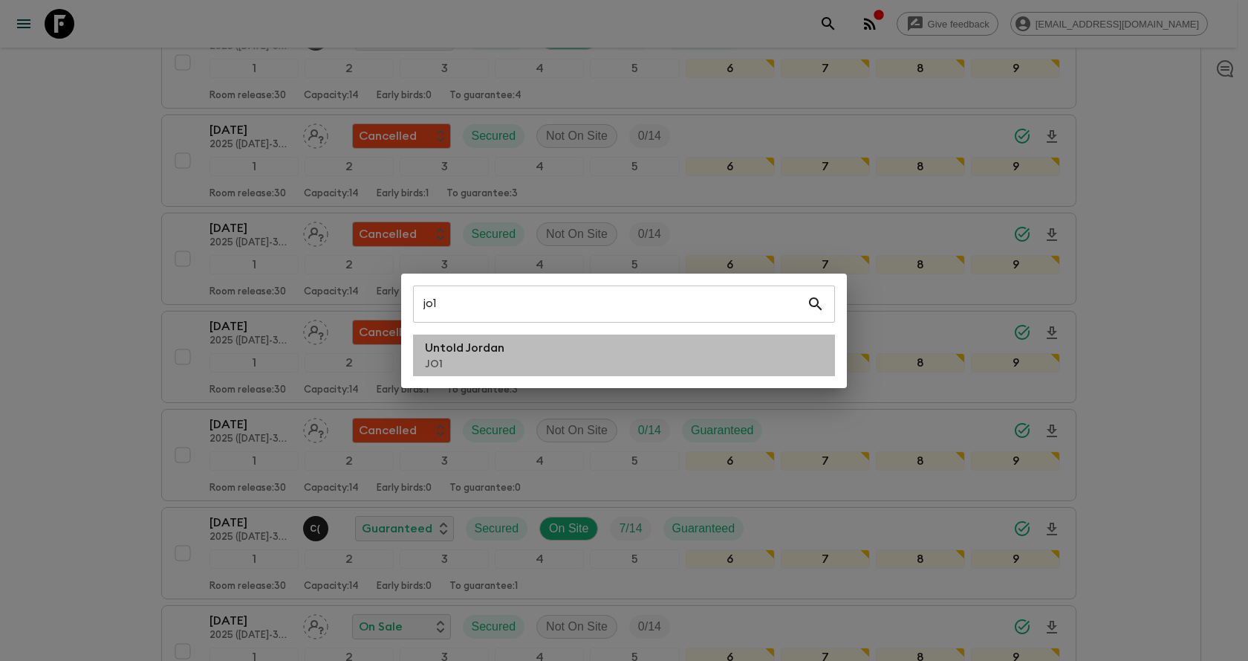
click at [534, 372] on li "Untold Jordan JO1" at bounding box center [624, 355] width 422 height 42
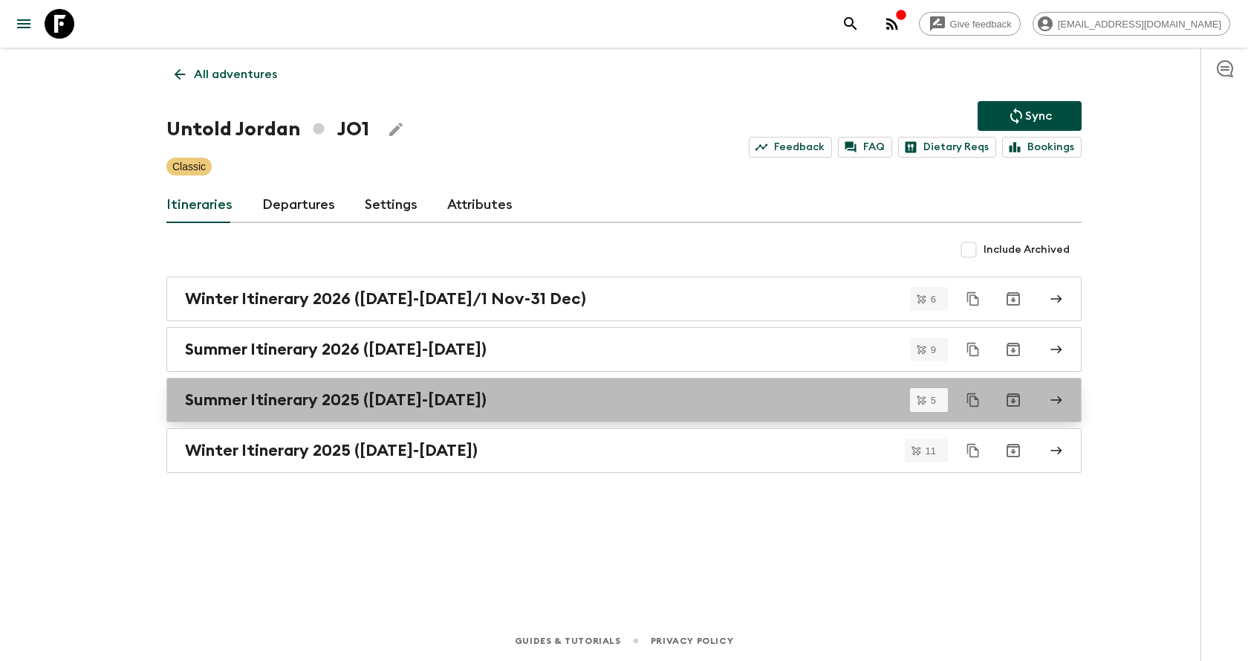
click at [424, 412] on link "Summer Itinerary 2025 ([DATE]-[DATE])" at bounding box center [624, 399] width 916 height 45
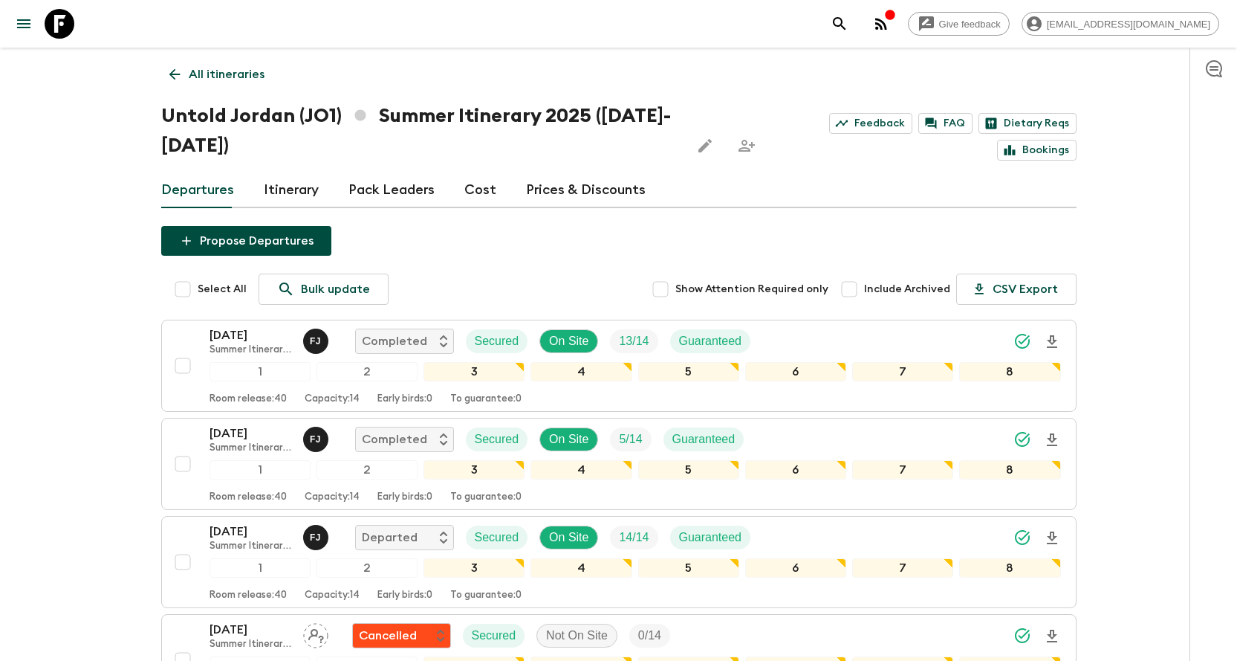
click at [166, 78] on icon at bounding box center [174, 74] width 16 height 16
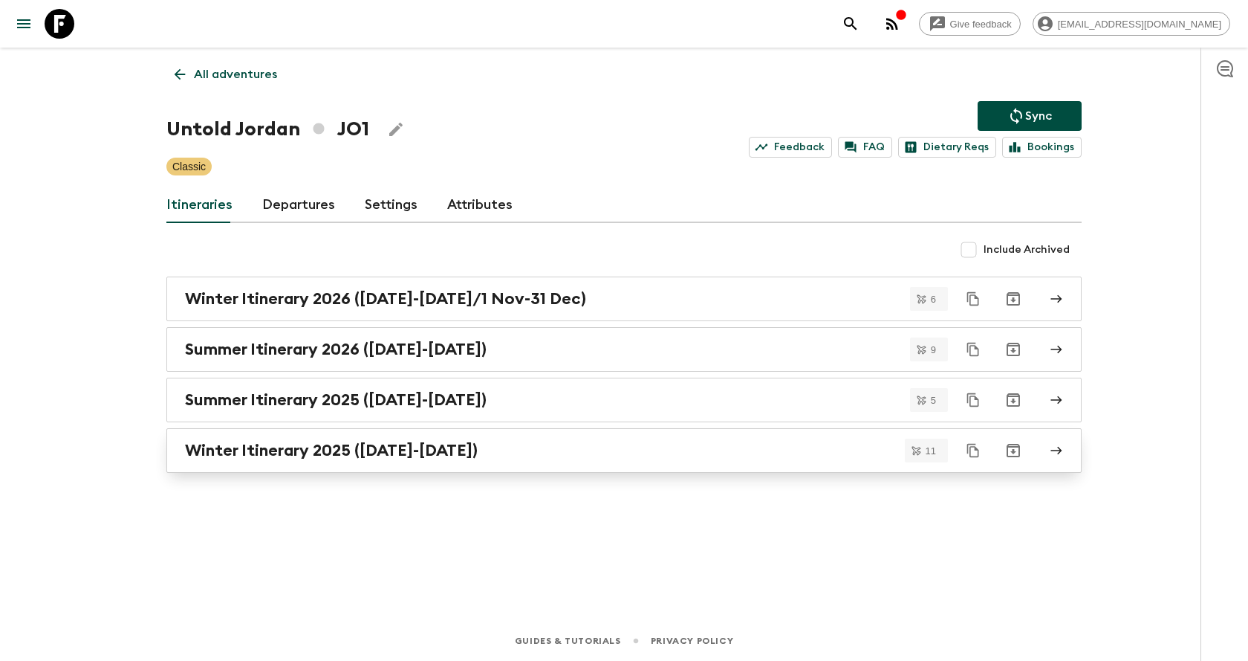
click at [429, 467] on link "Winter Itinerary 2025 ([DATE]-[DATE])" at bounding box center [624, 450] width 916 height 45
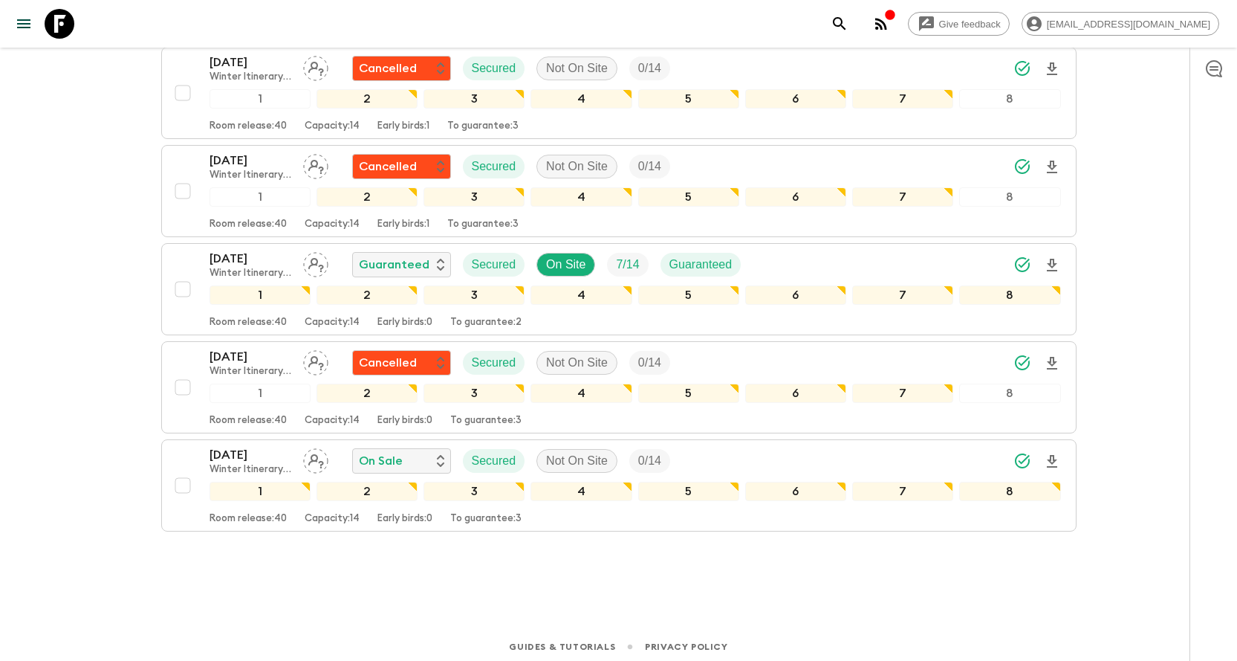
scroll to position [867, 0]
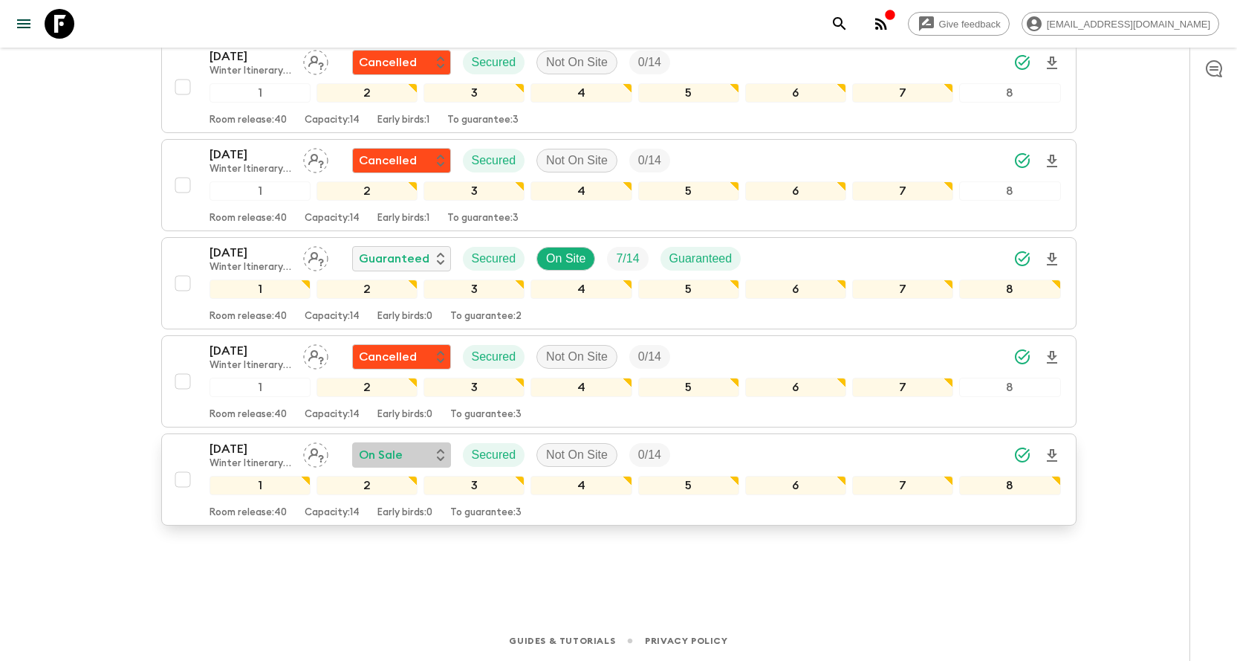
click at [432, 450] on div "On Sale" at bounding box center [401, 455] width 85 height 18
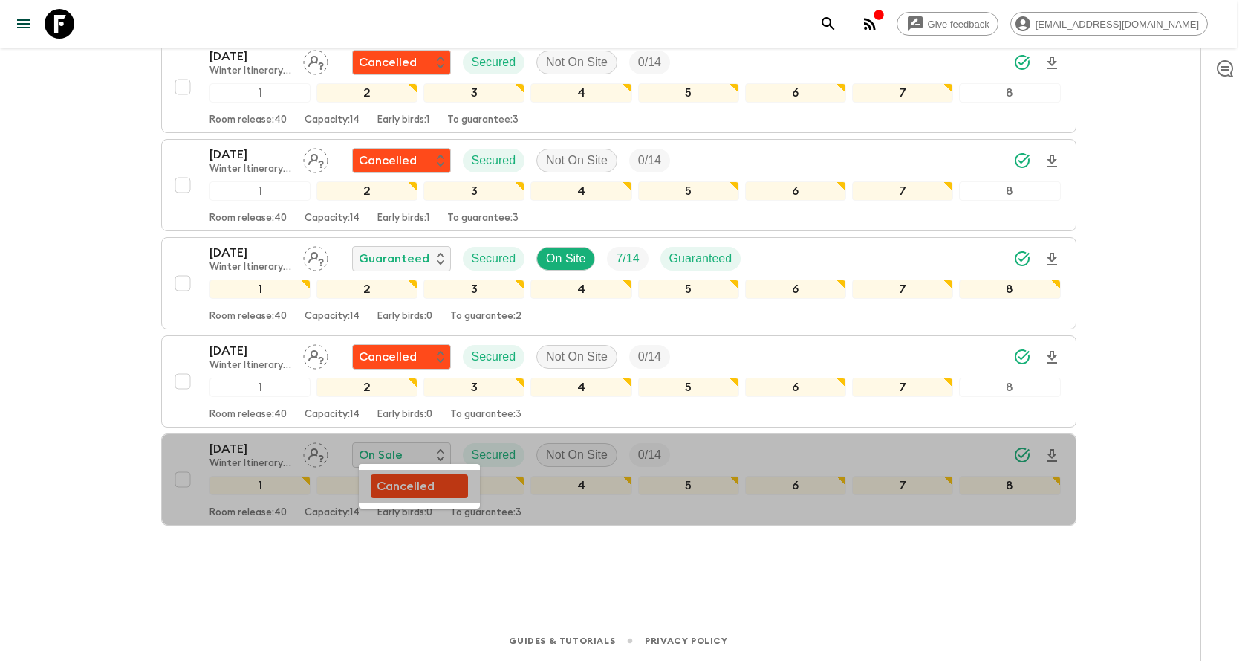
click at [396, 493] on p "Cancelled" at bounding box center [406, 486] width 58 height 18
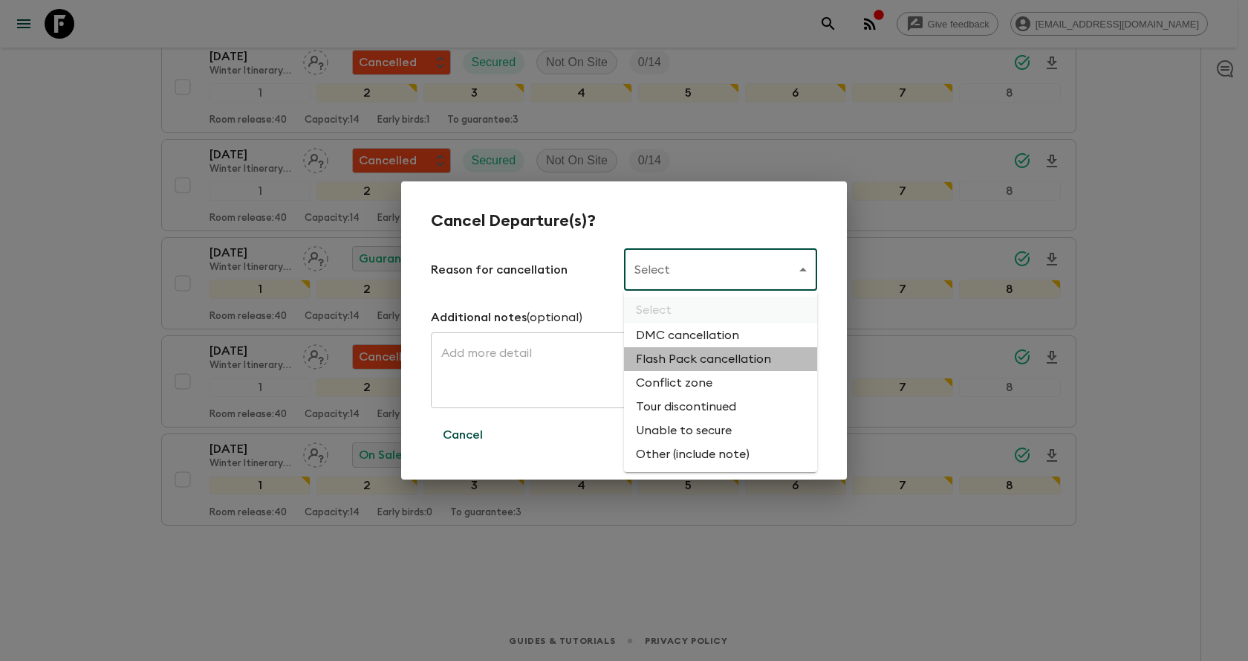
click at [673, 349] on li "Flash Pack cancellation" at bounding box center [720, 359] width 193 height 24
type input "FLASHPACK_CANCELLATION"
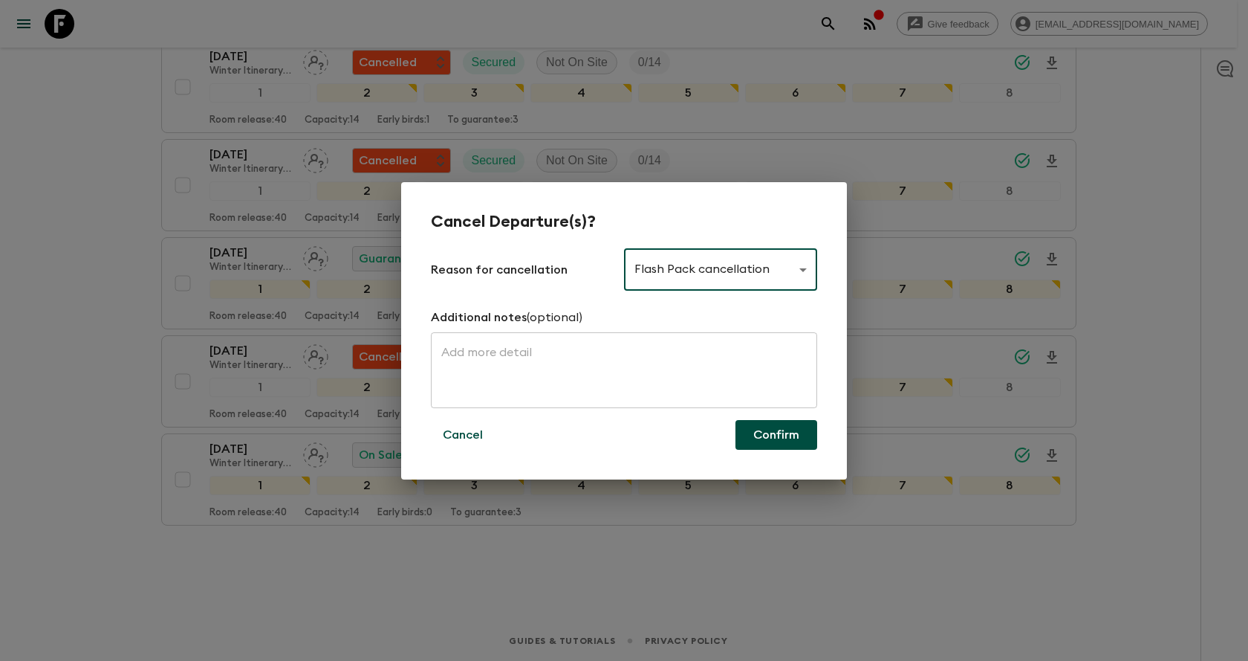
click at [772, 432] on button "Confirm" at bounding box center [777, 435] width 82 height 30
